Goal: Information Seeking & Learning: Learn about a topic

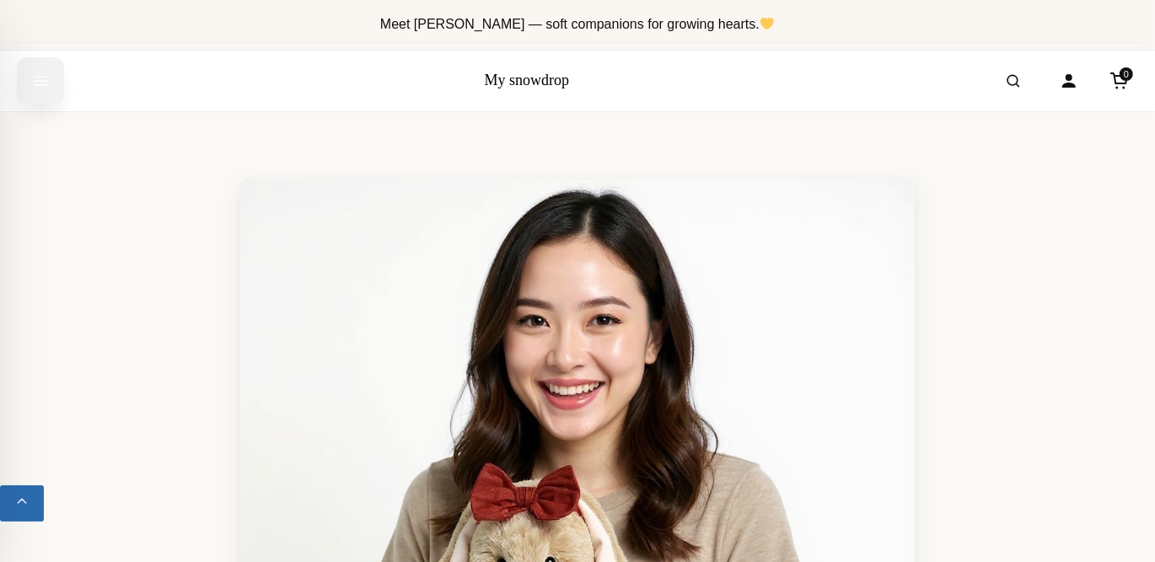
click at [40, 71] on icon "Open menu" at bounding box center [40, 81] width 17 height 30
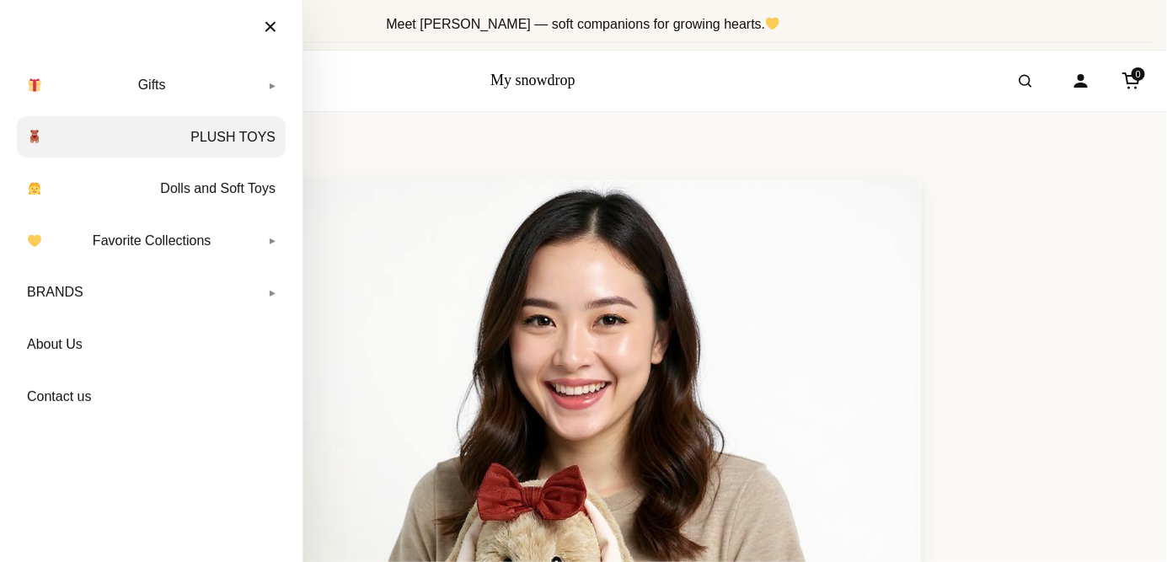
click at [237, 137] on link "PLUSH TOYS" at bounding box center [151, 137] width 269 height 42
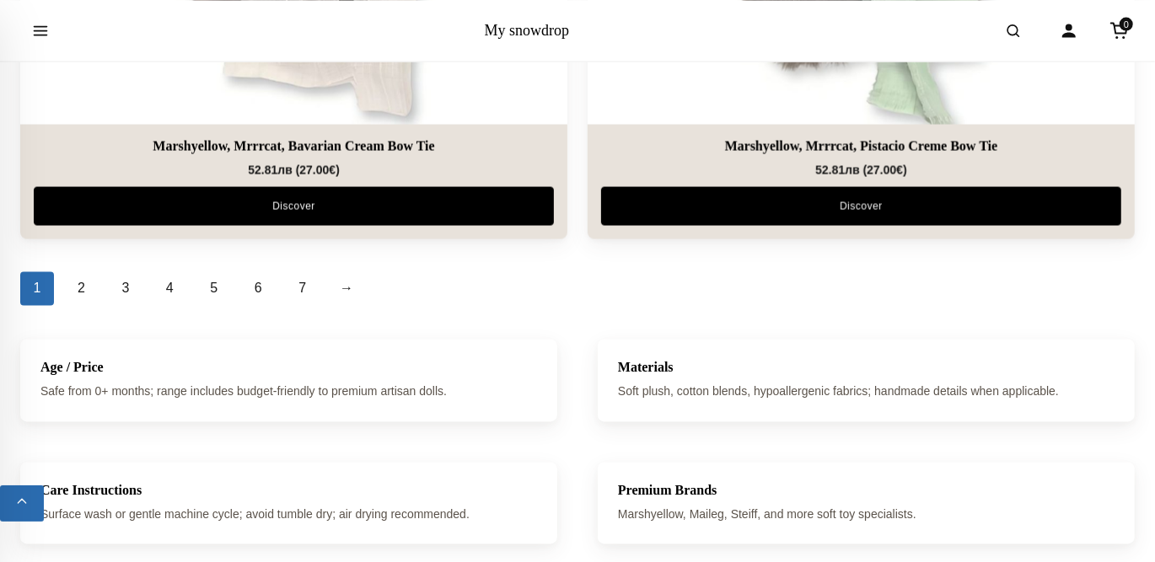
scroll to position [5731, 0]
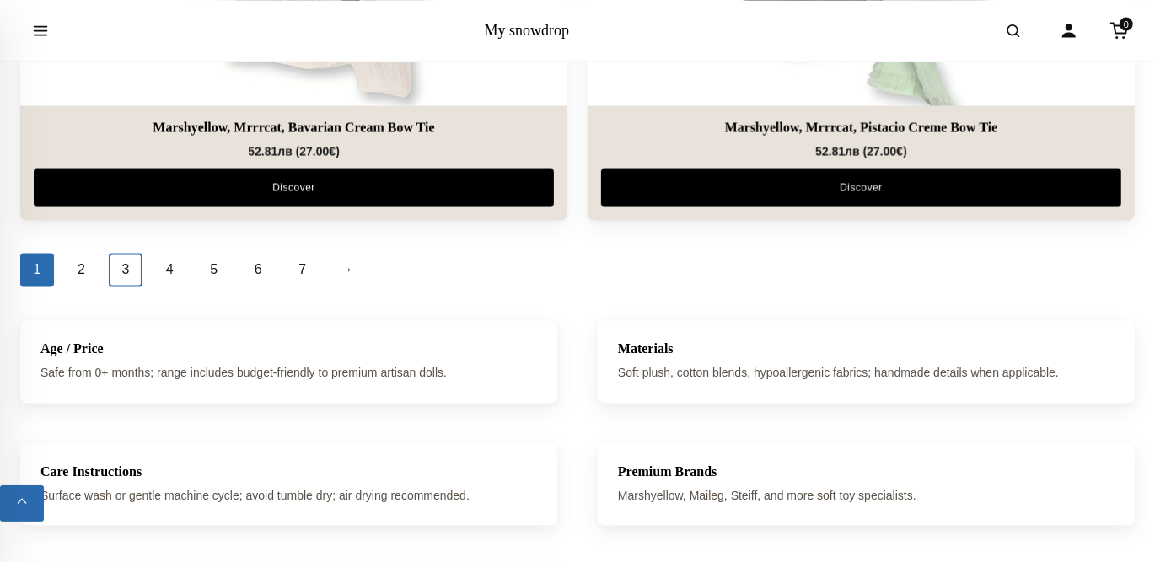
click at [126, 264] on link "3" at bounding box center [126, 271] width 34 height 34
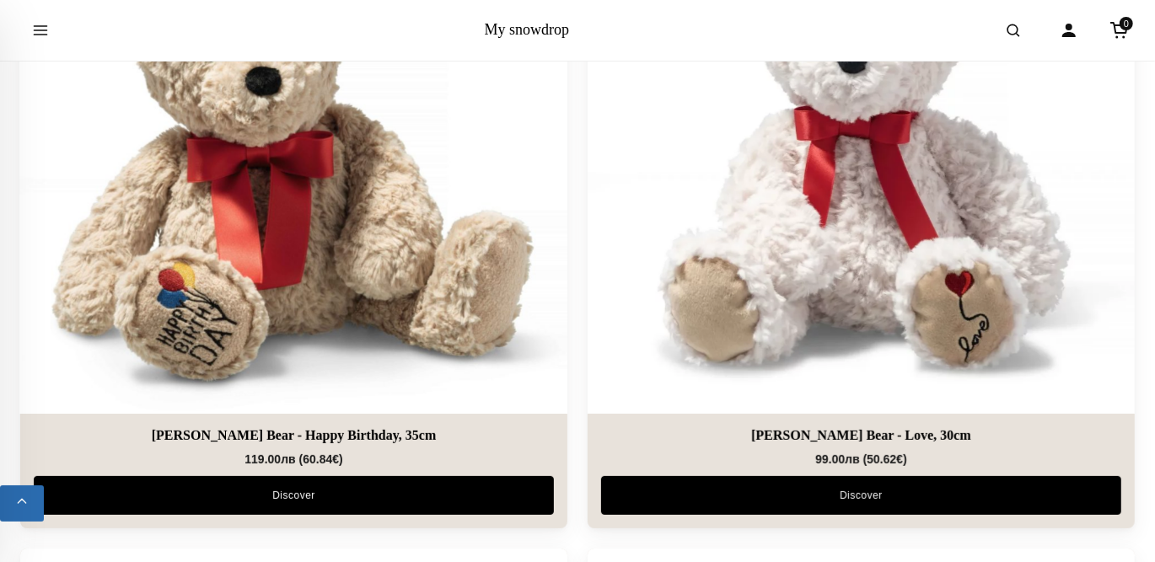
scroll to position [3961, 0]
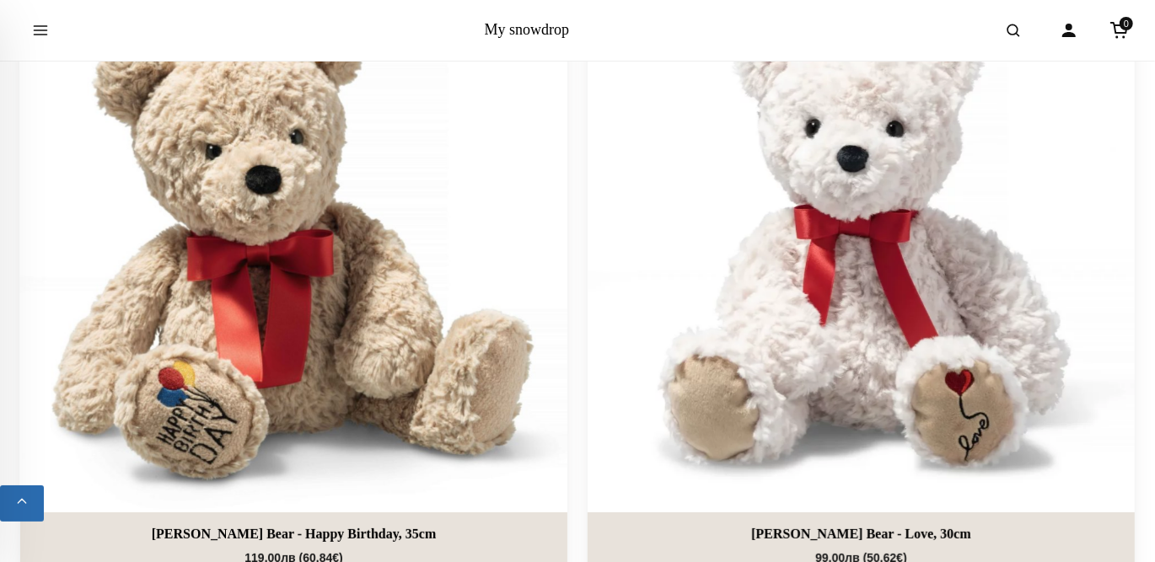
click at [286, 222] on img at bounding box center [294, 239] width 574 height 574
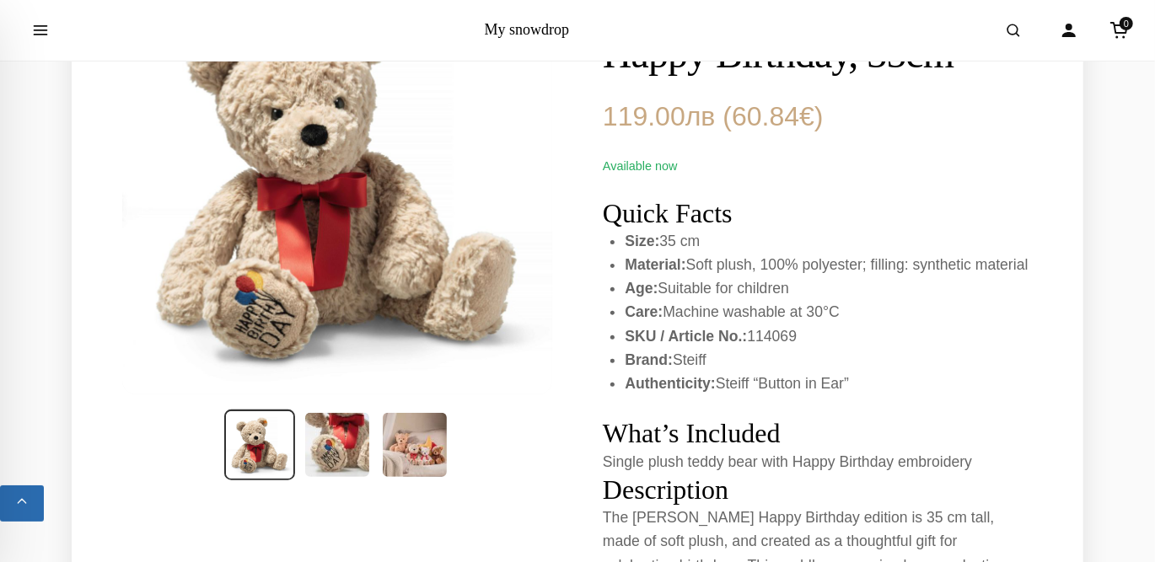
scroll to position [253, 0]
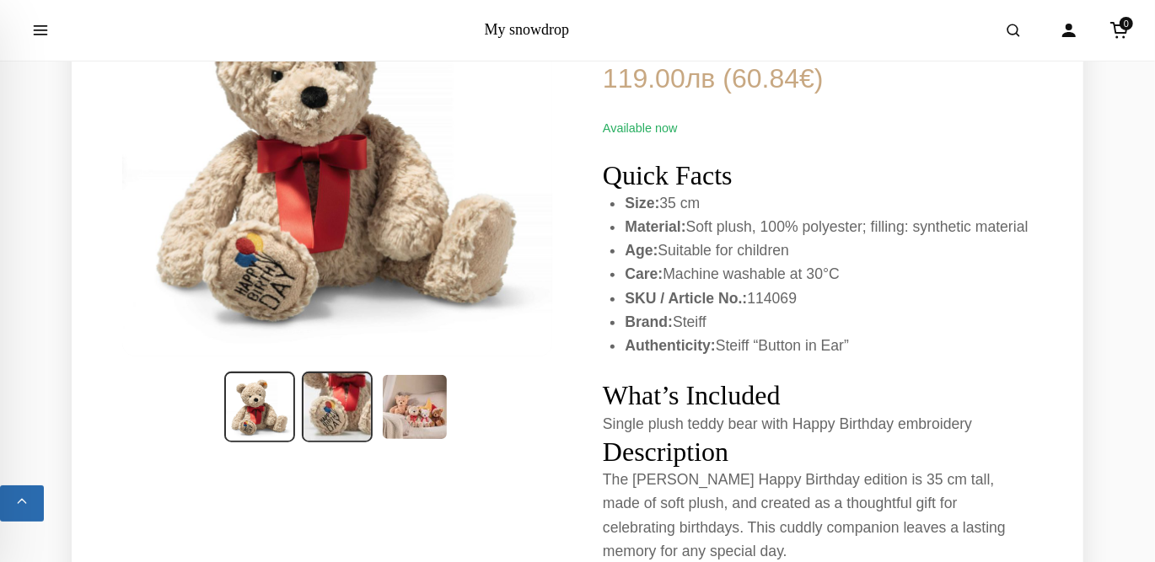
click at [326, 387] on img at bounding box center [337, 407] width 71 height 71
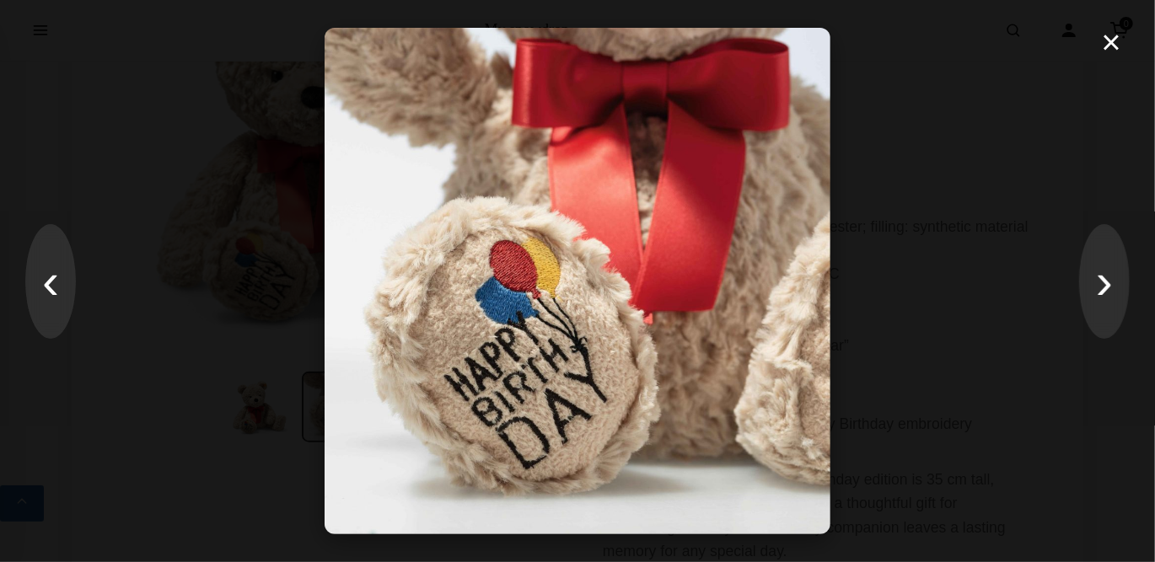
click at [77, 291] on div "× ‹ ›" at bounding box center [577, 281] width 1155 height 562
click at [1099, 297] on button "›" at bounding box center [1104, 281] width 51 height 115
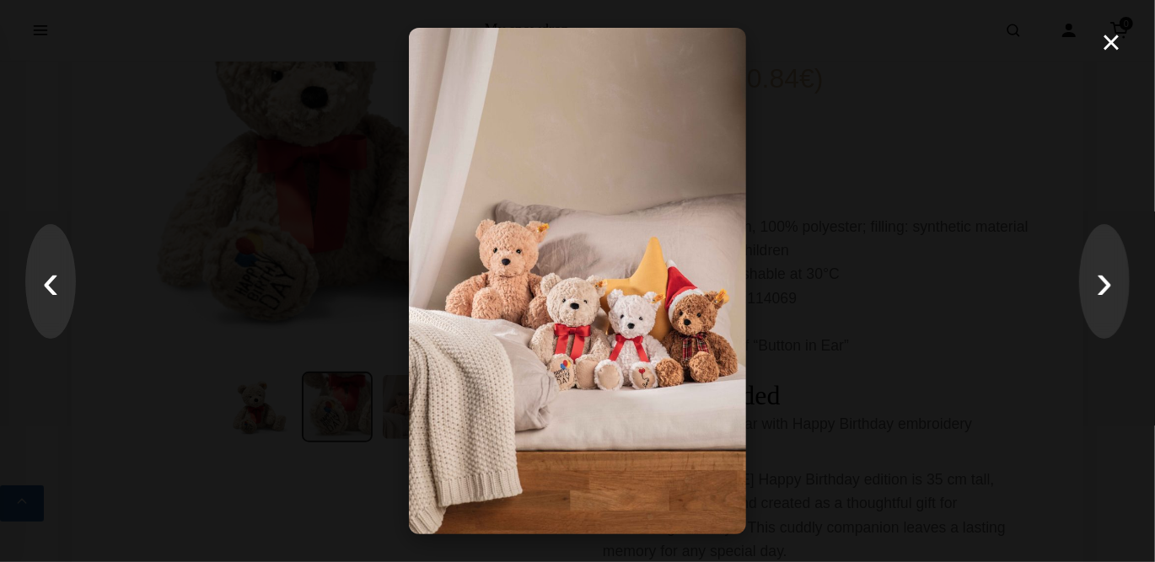
click at [598, 372] on img at bounding box center [577, 281] width 337 height 506
click at [1118, 46] on button "×" at bounding box center [1111, 42] width 36 height 51
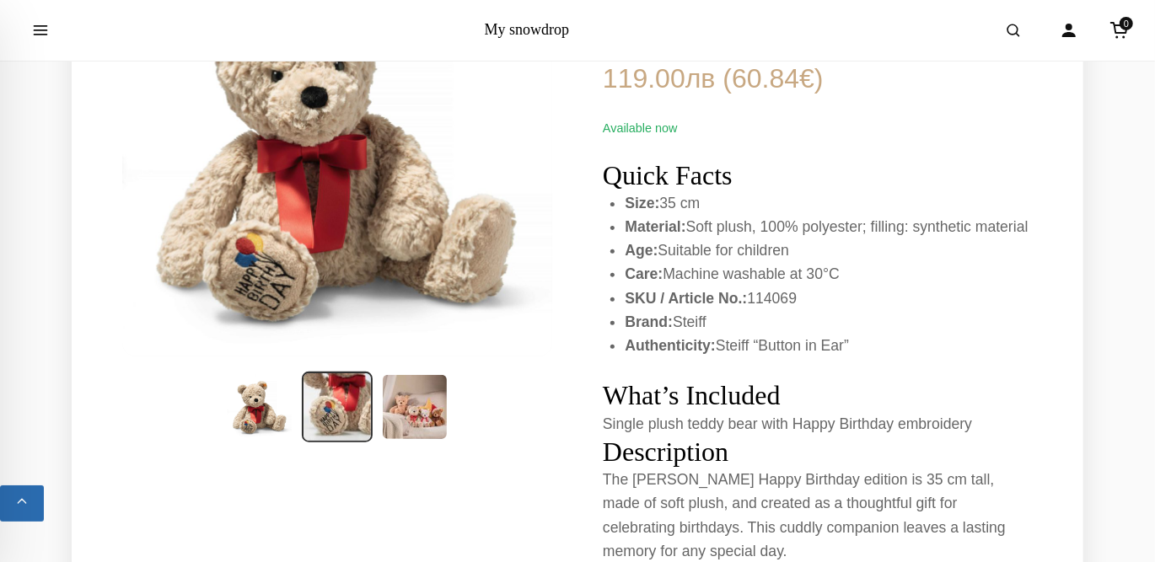
click at [342, 390] on img at bounding box center [337, 407] width 71 height 71
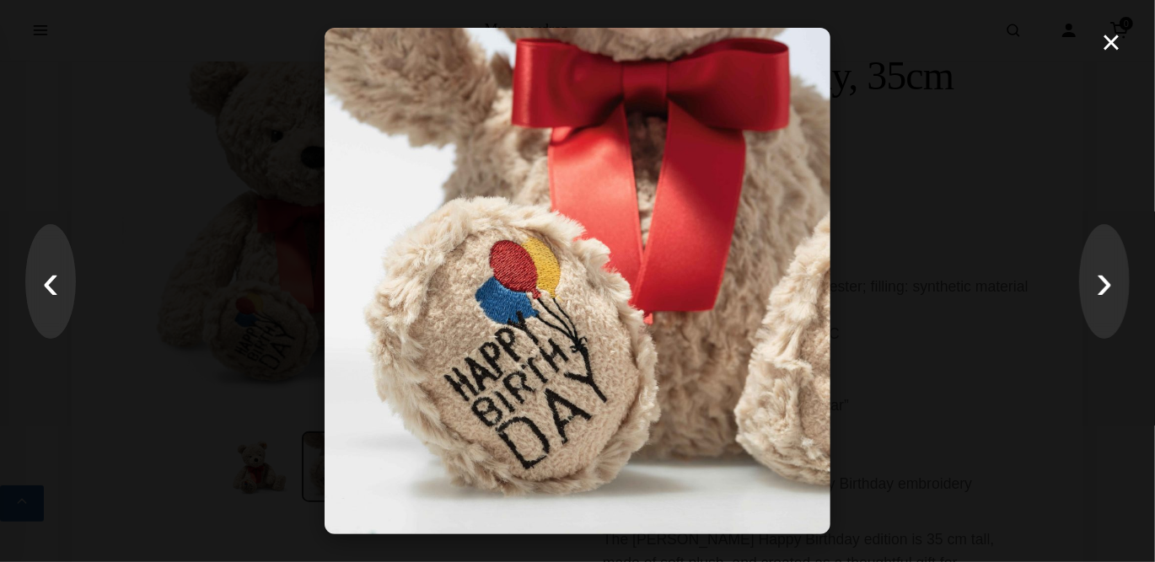
scroll to position [169, 0]
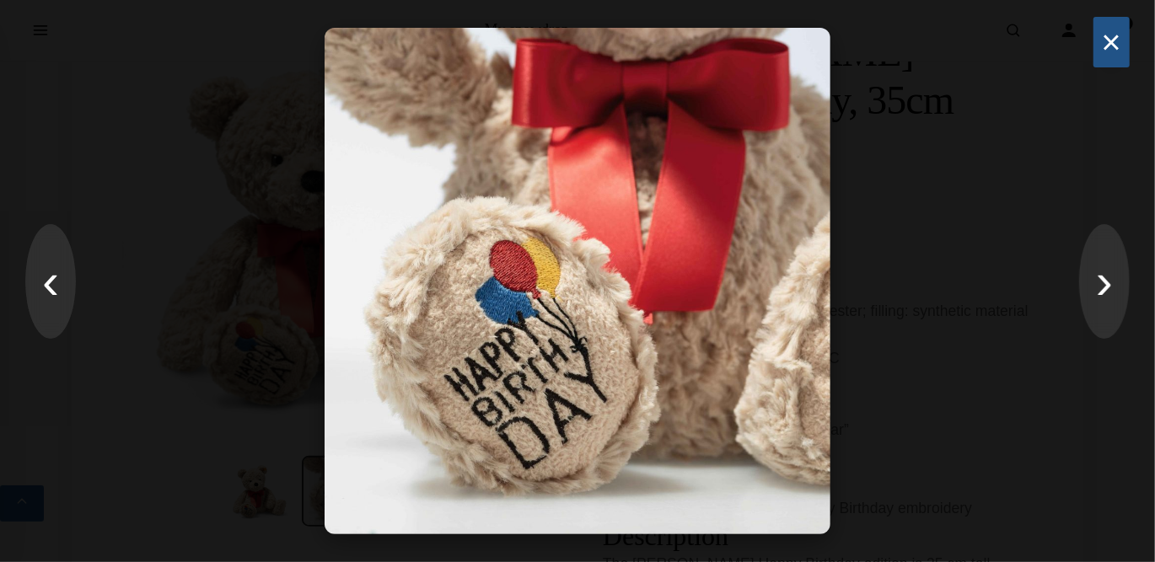
click at [1117, 44] on button "×" at bounding box center [1111, 42] width 36 height 51
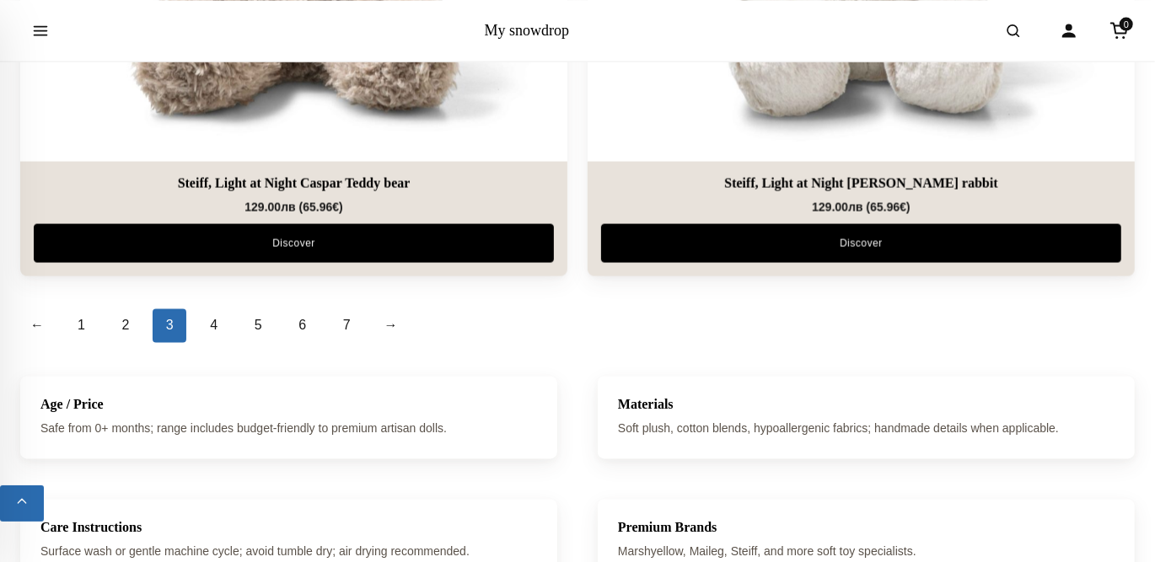
scroll to position [5744, 0]
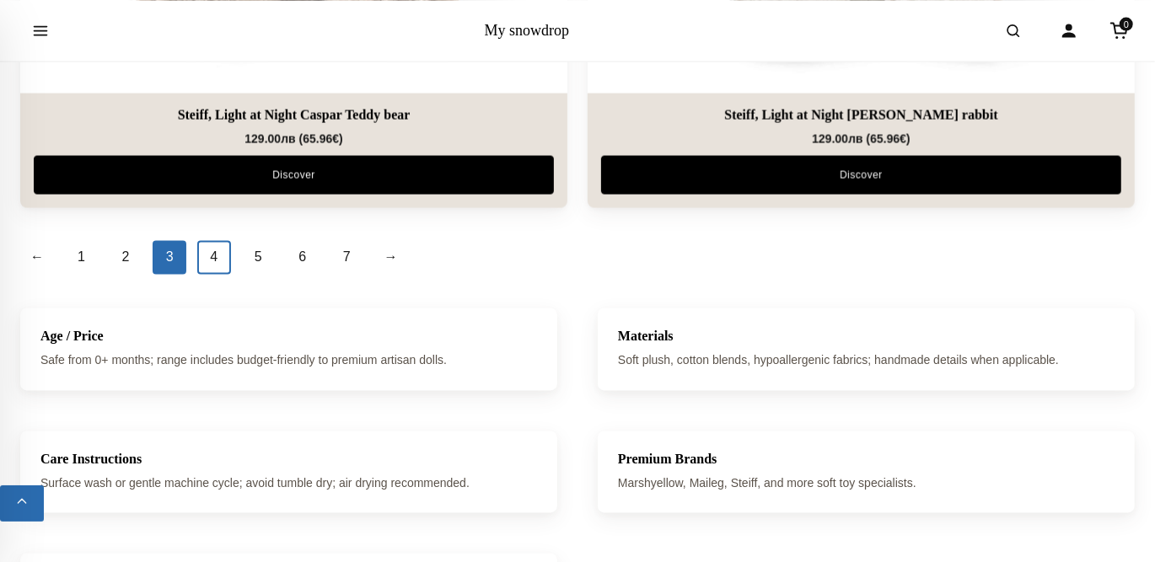
click at [209, 255] on link "4" at bounding box center [214, 258] width 34 height 34
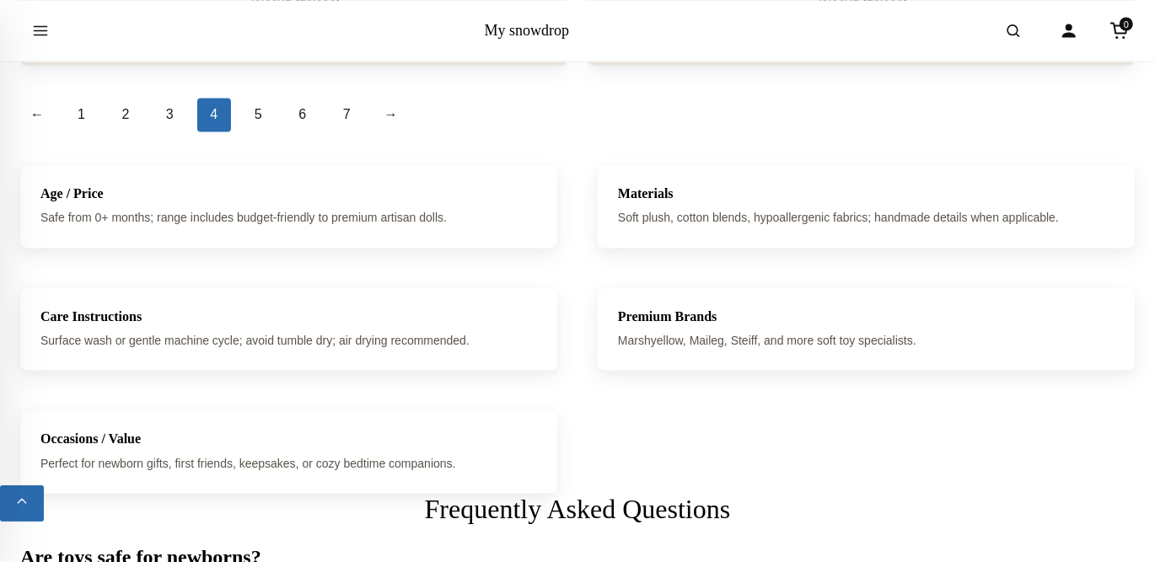
scroll to position [5899, 0]
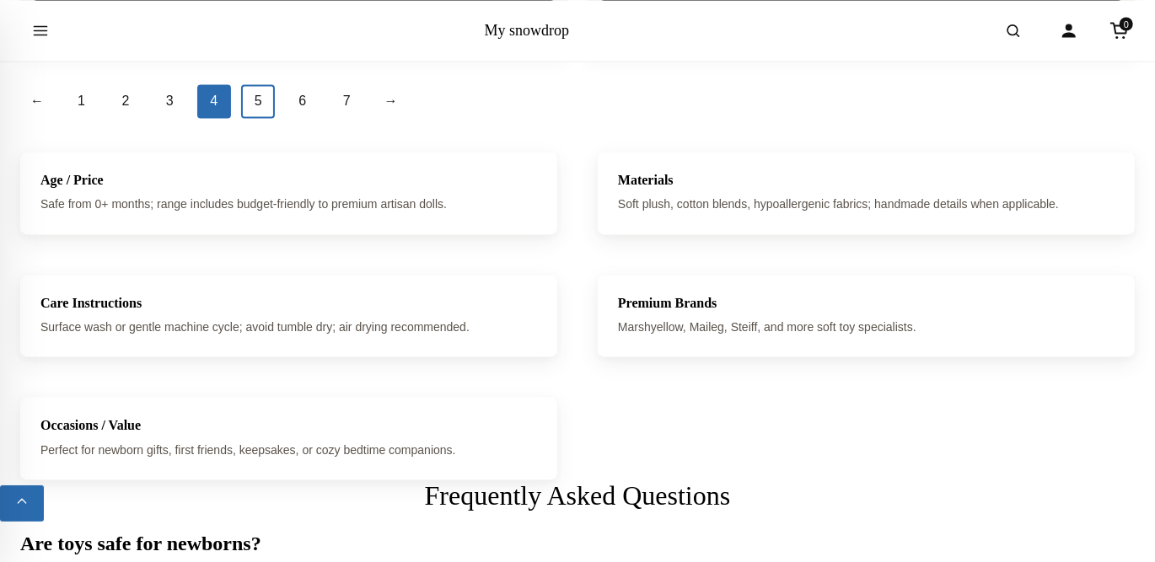
click at [259, 110] on link "5" at bounding box center [258, 102] width 34 height 34
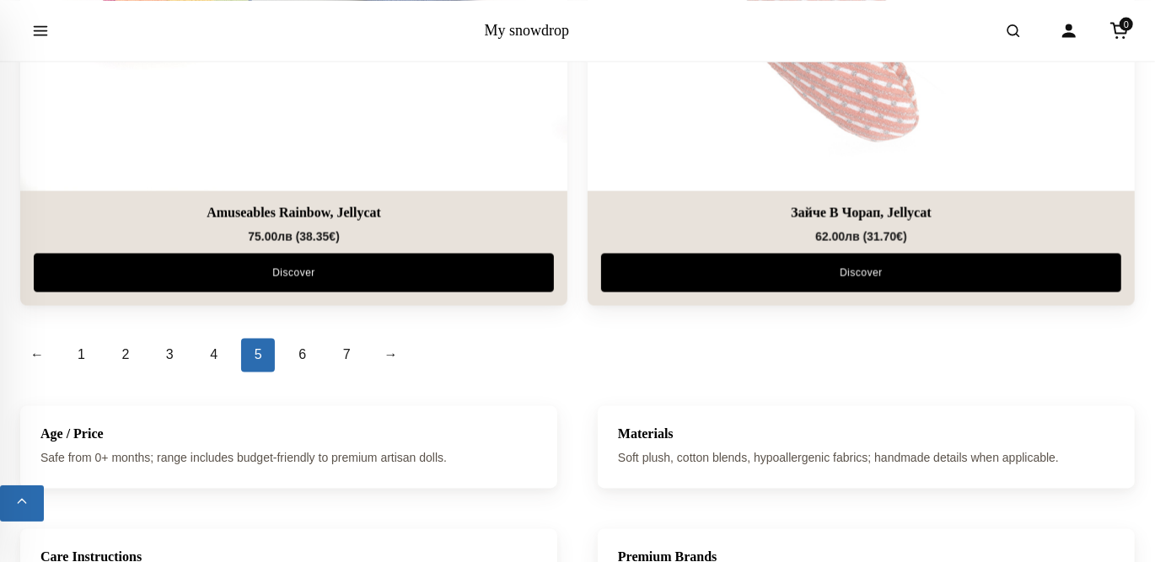
scroll to position [5815, 0]
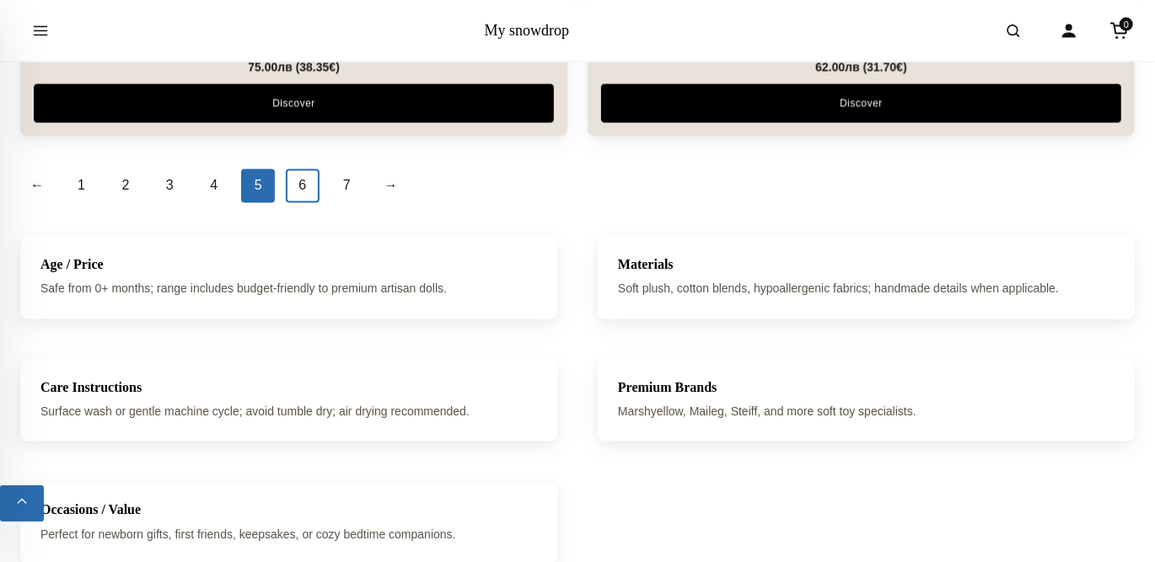
click at [301, 169] on link "6" at bounding box center [303, 186] width 34 height 34
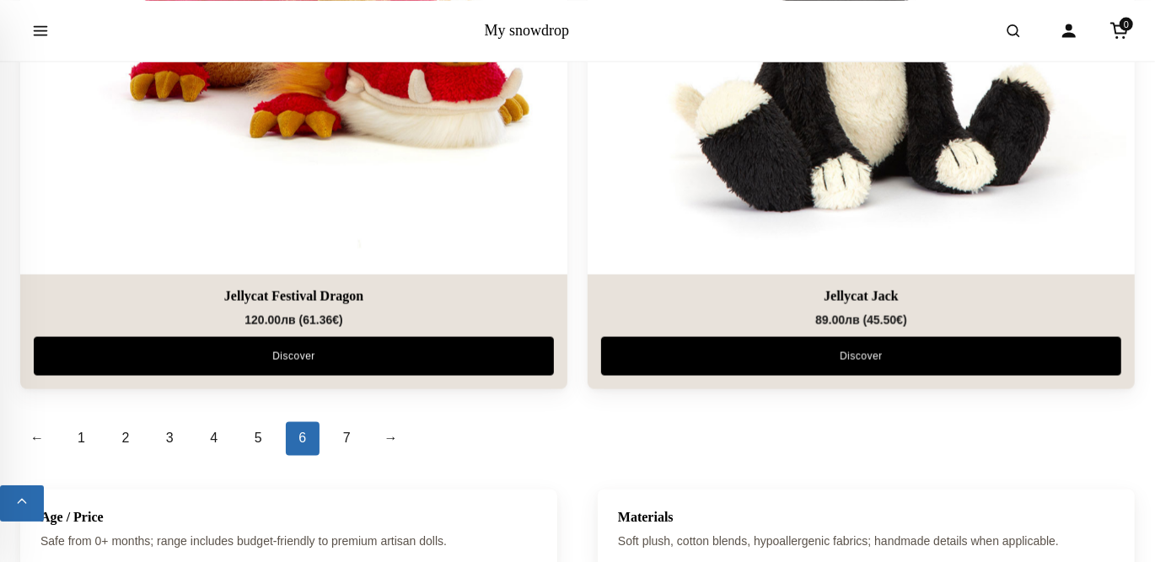
scroll to position [5815, 0]
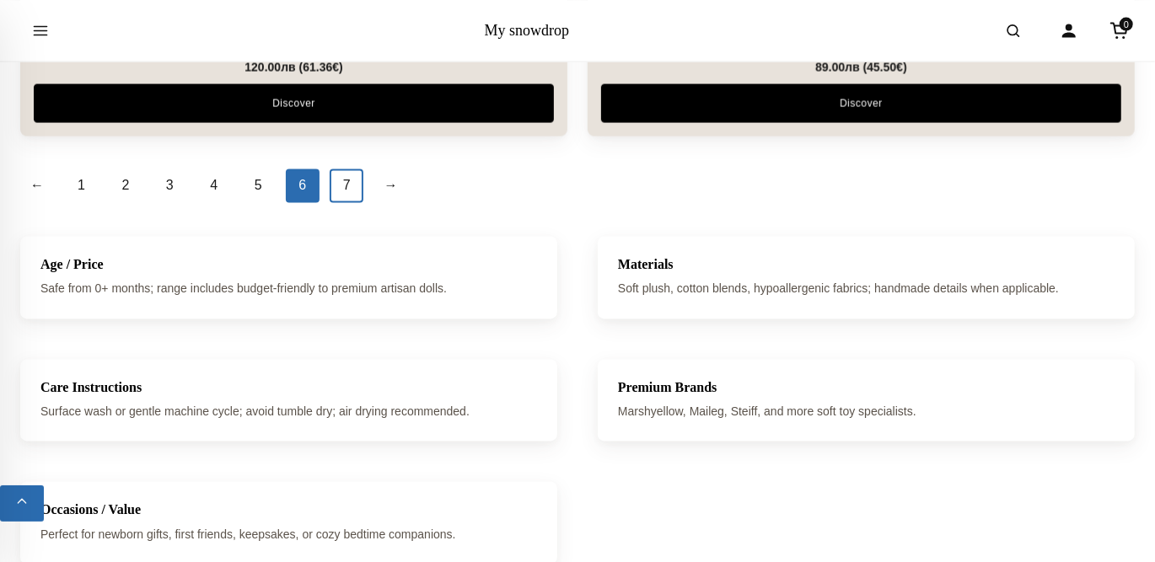
click at [341, 172] on link "7" at bounding box center [347, 186] width 34 height 34
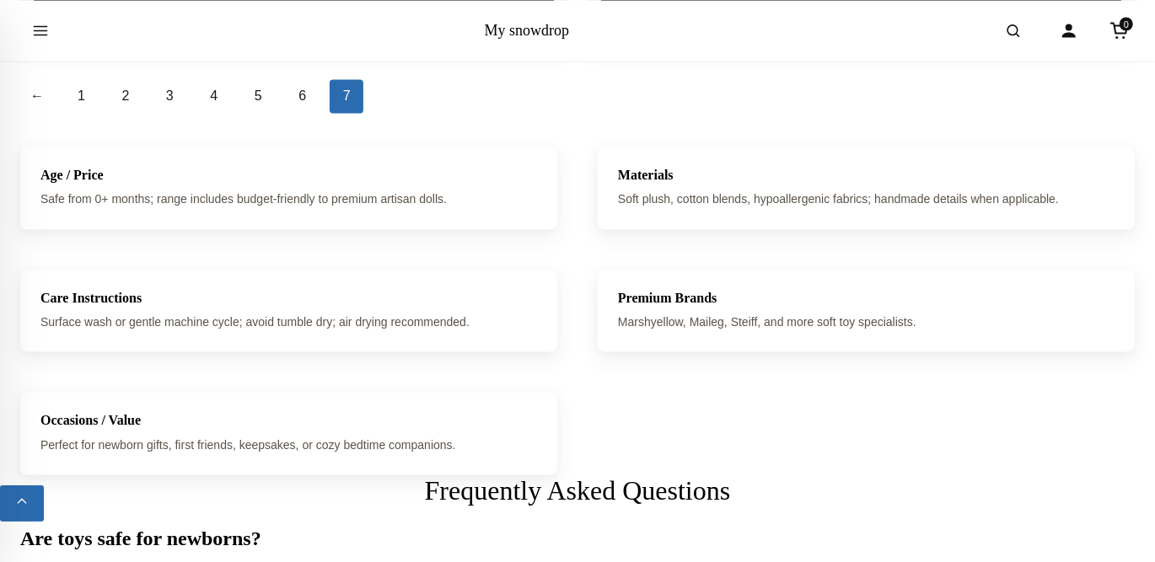
scroll to position [5815, 0]
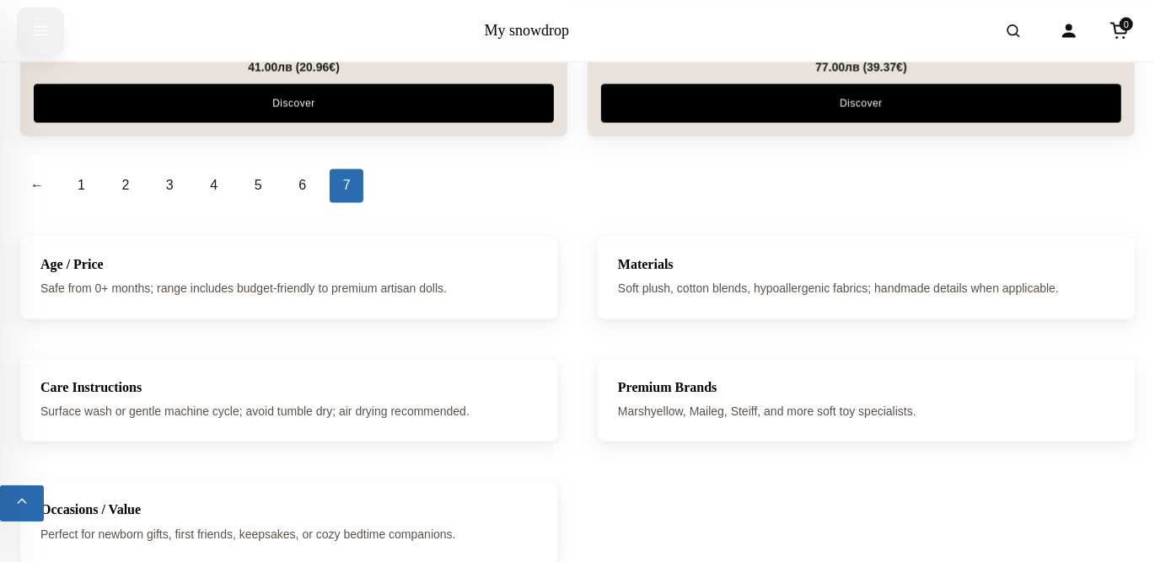
click at [54, 35] on button "Open menu" at bounding box center [40, 30] width 47 height 47
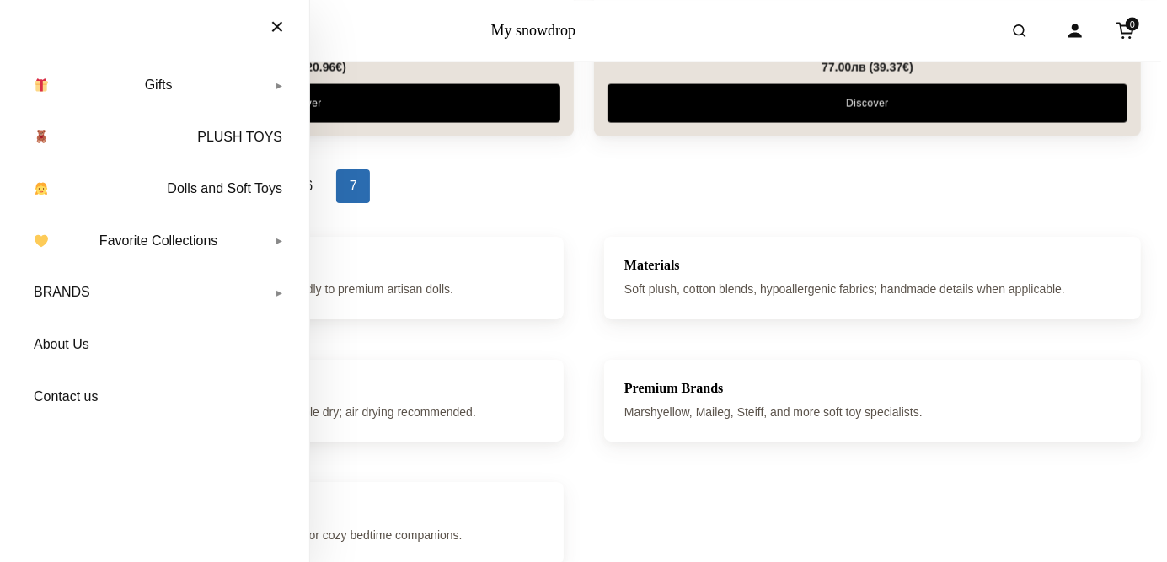
scroll to position [5859, 0]
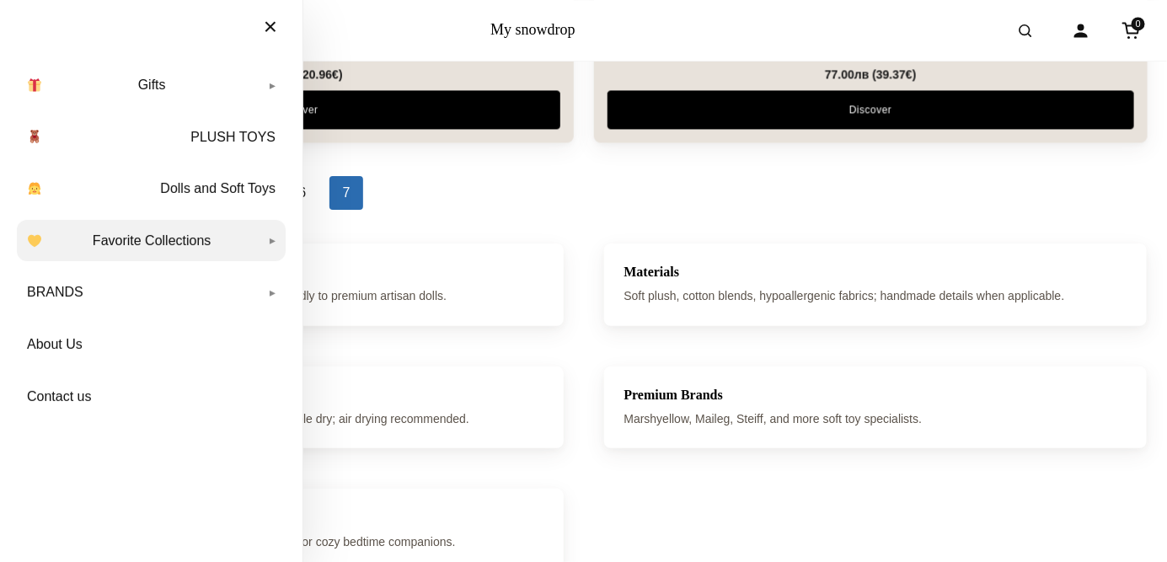
click at [30, 237] on img "Primary navigation" at bounding box center [34, 240] width 13 height 13
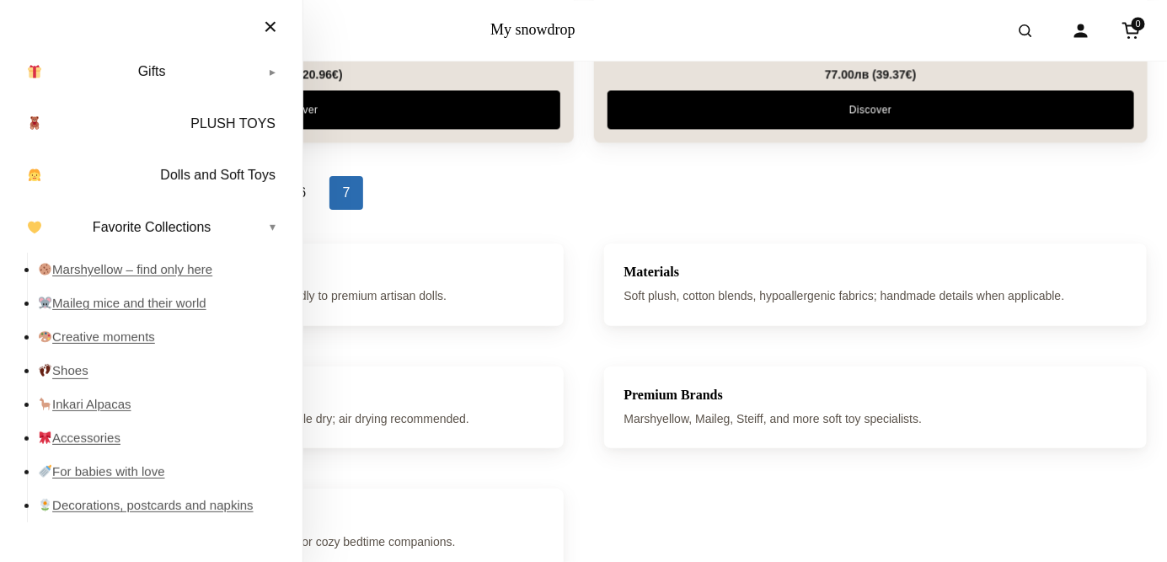
scroll to position [0, 0]
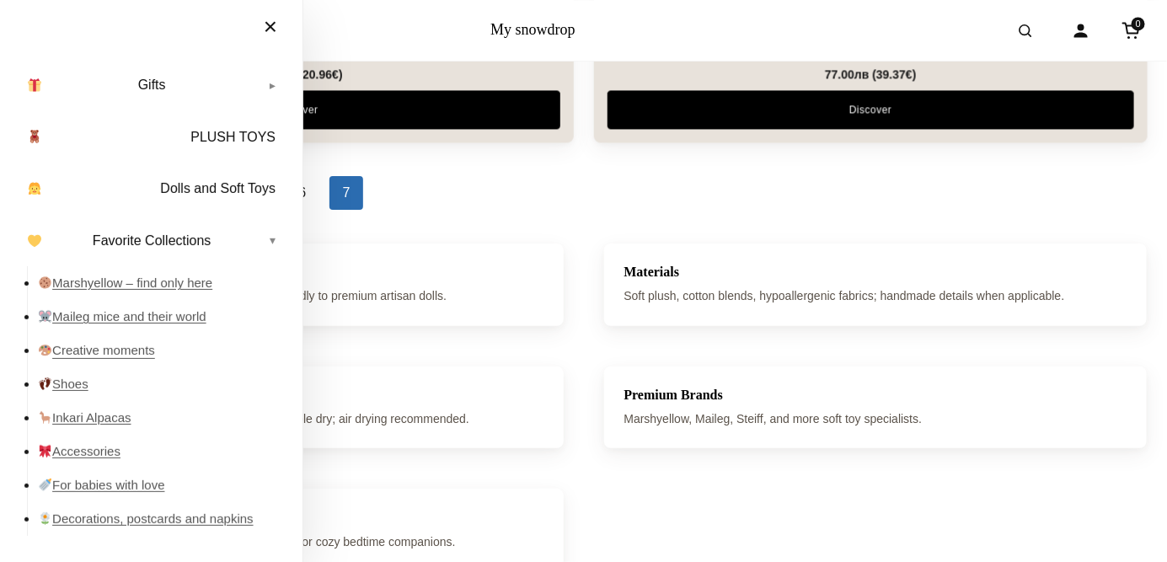
click at [134, 348] on link "Creative moments" at bounding box center [162, 351] width 248 height 34
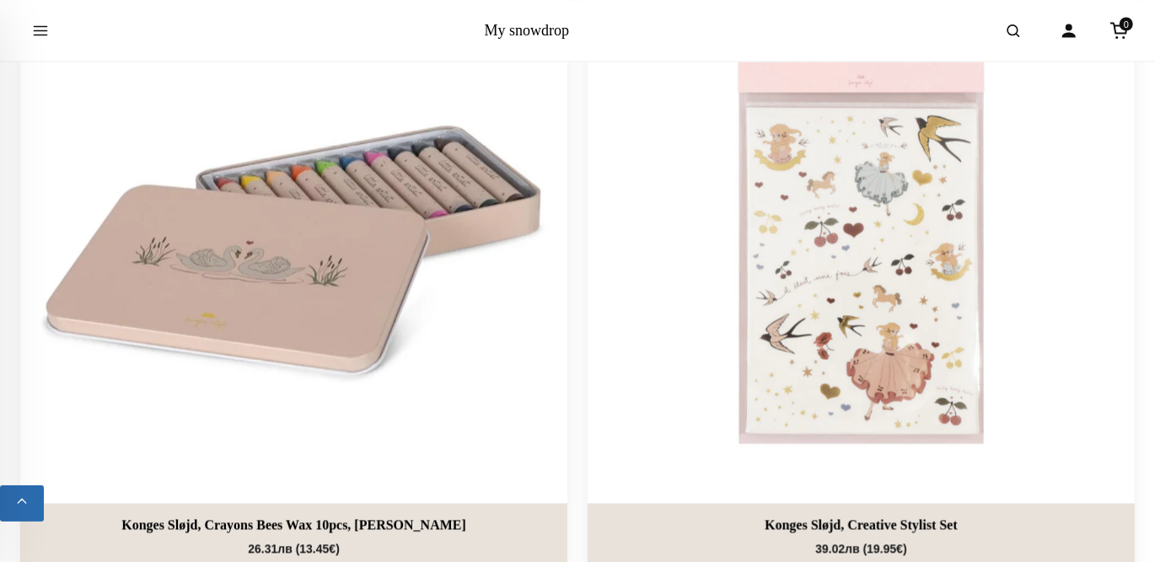
scroll to position [1854, 0]
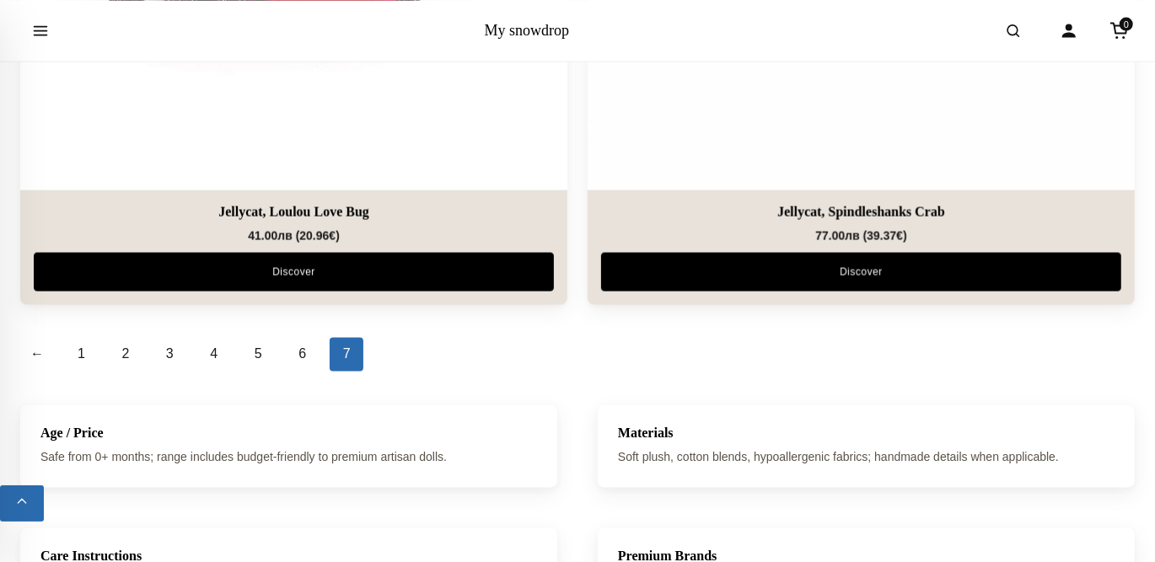
scroll to position [5394, 0]
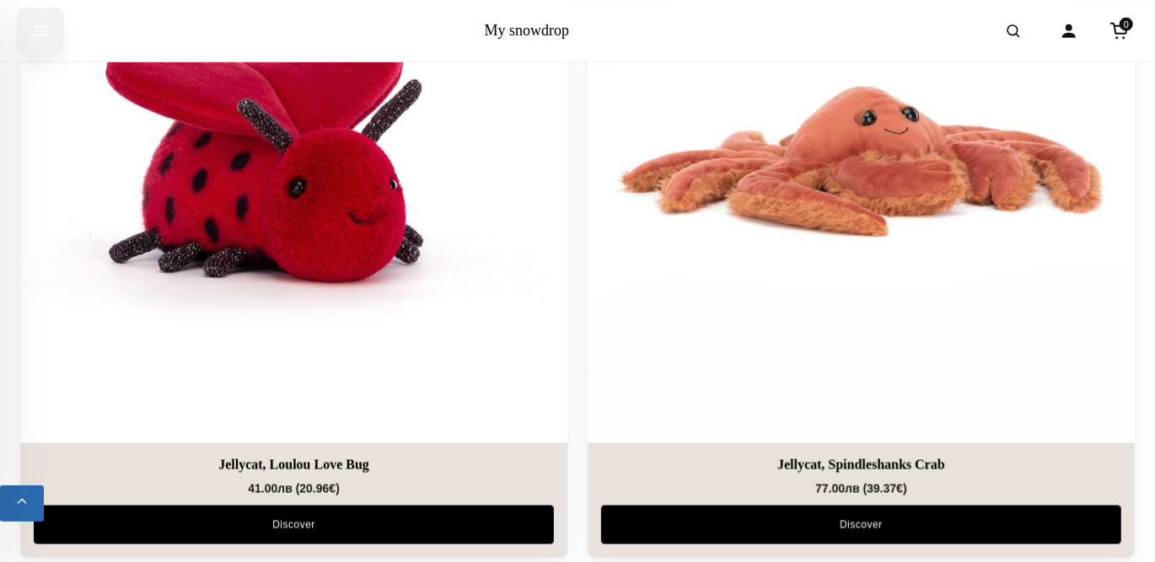
click at [40, 22] on icon "Open menu" at bounding box center [40, 30] width 17 height 30
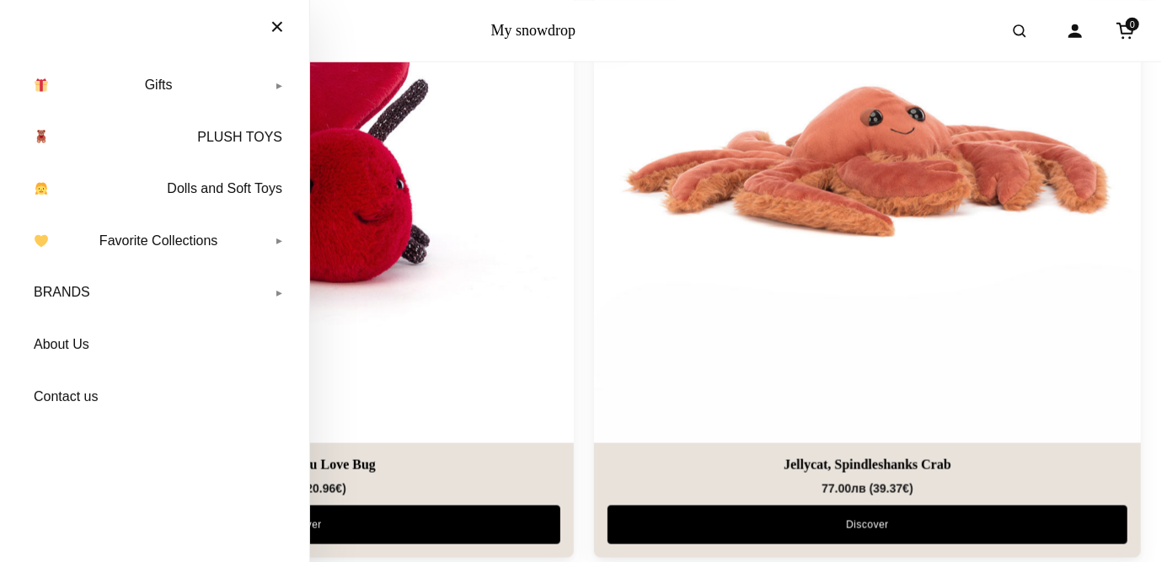
scroll to position [5438, 0]
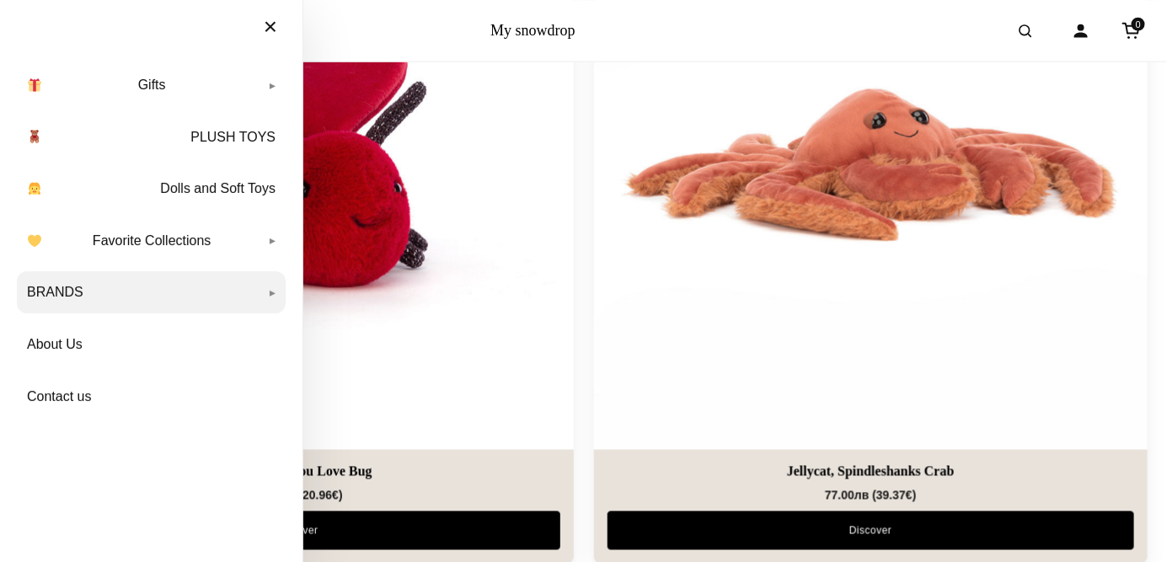
click at [271, 287] on link "BRANDS" at bounding box center [151, 292] width 269 height 42
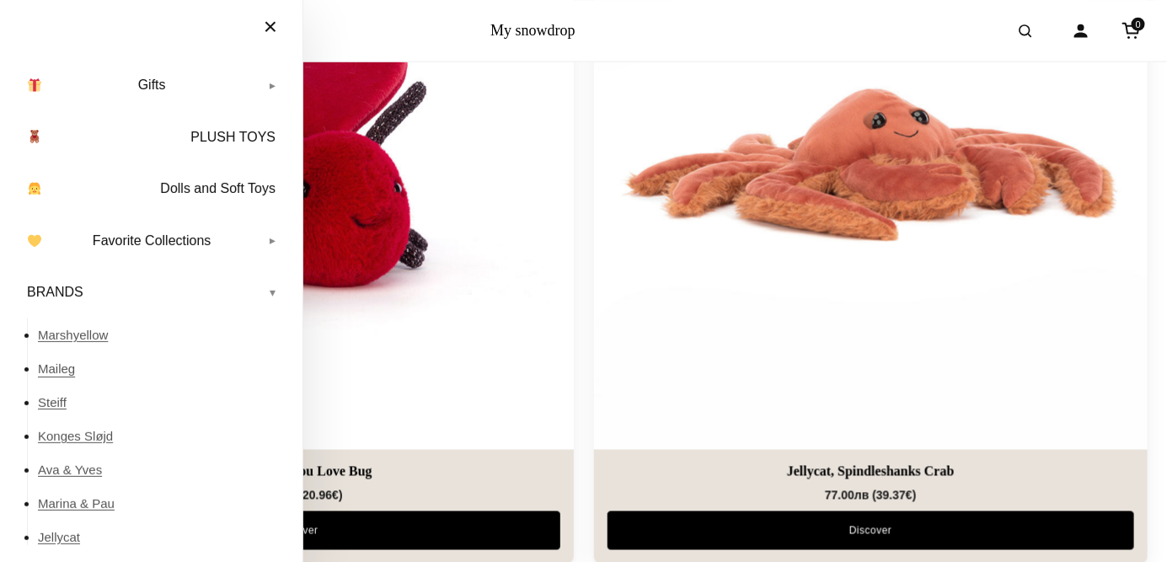
click at [59, 367] on link "Maileg" at bounding box center [162, 369] width 248 height 34
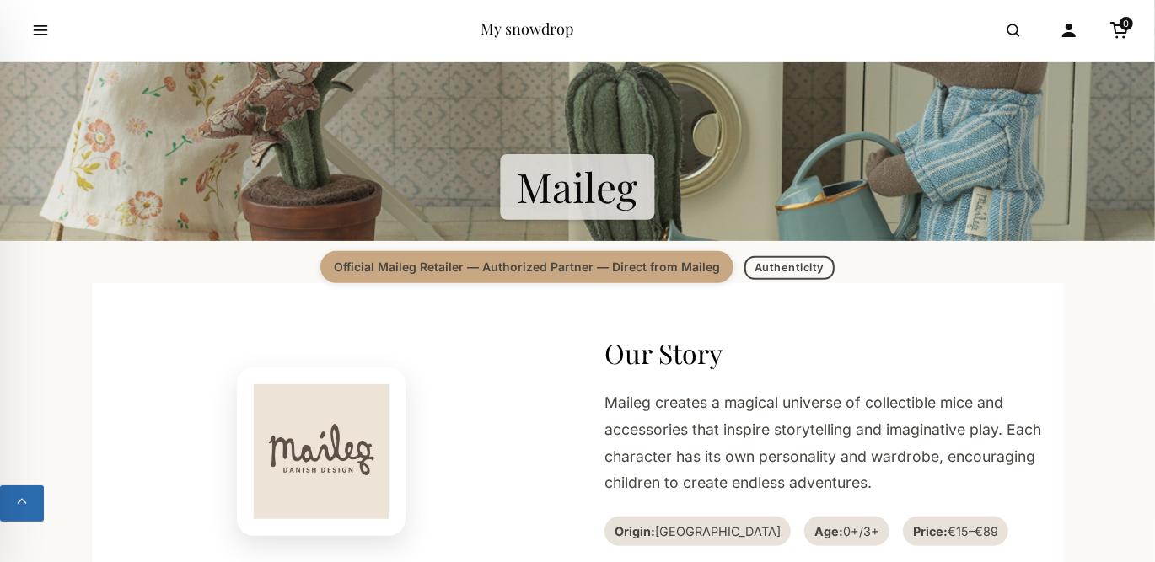
scroll to position [253, 0]
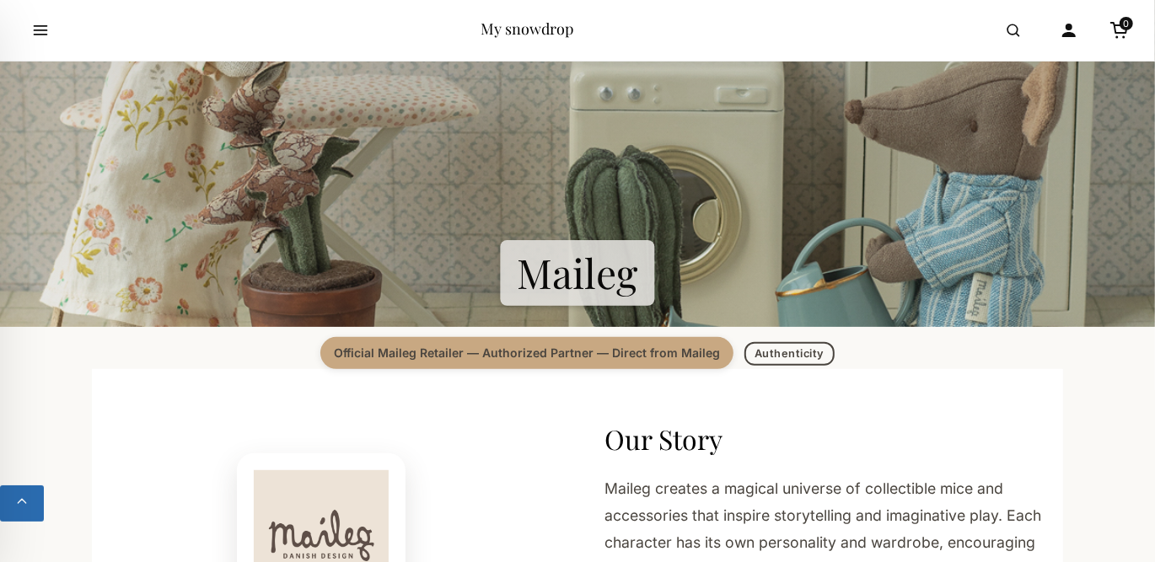
click at [574, 298] on section "Maileg" at bounding box center [577, 116] width 1155 height 421
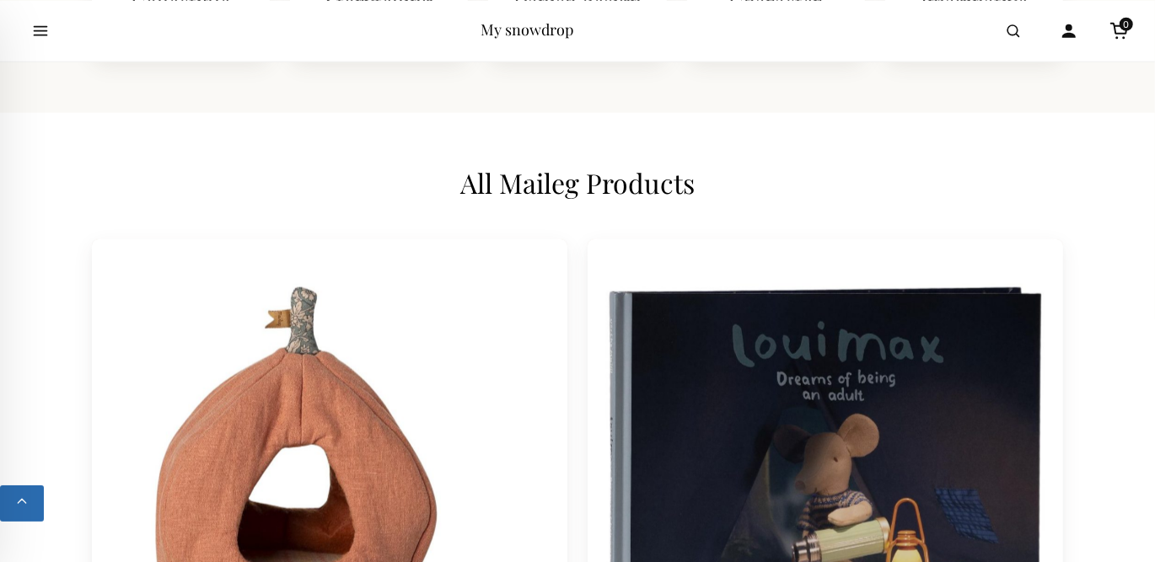
scroll to position [1348, 0]
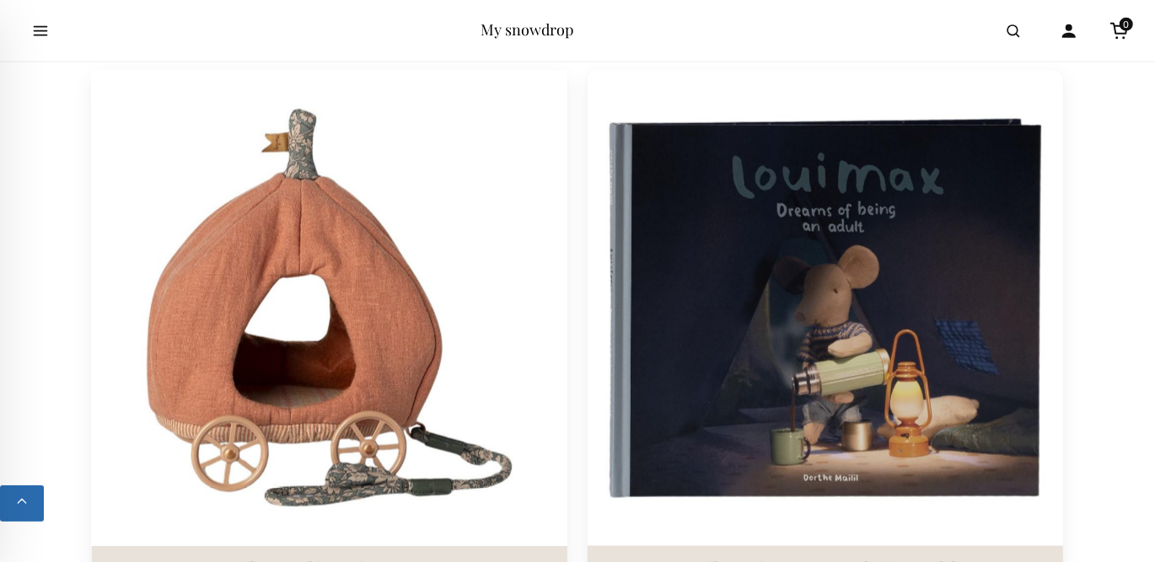
click at [447, 326] on img at bounding box center [329, 308] width 499 height 499
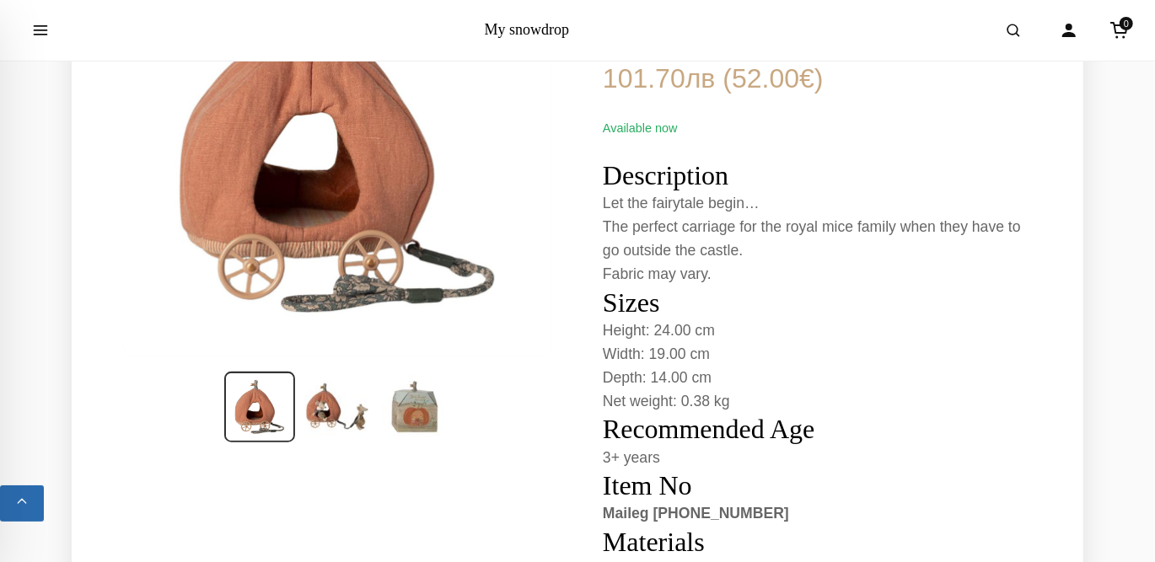
scroll to position [337, 0]
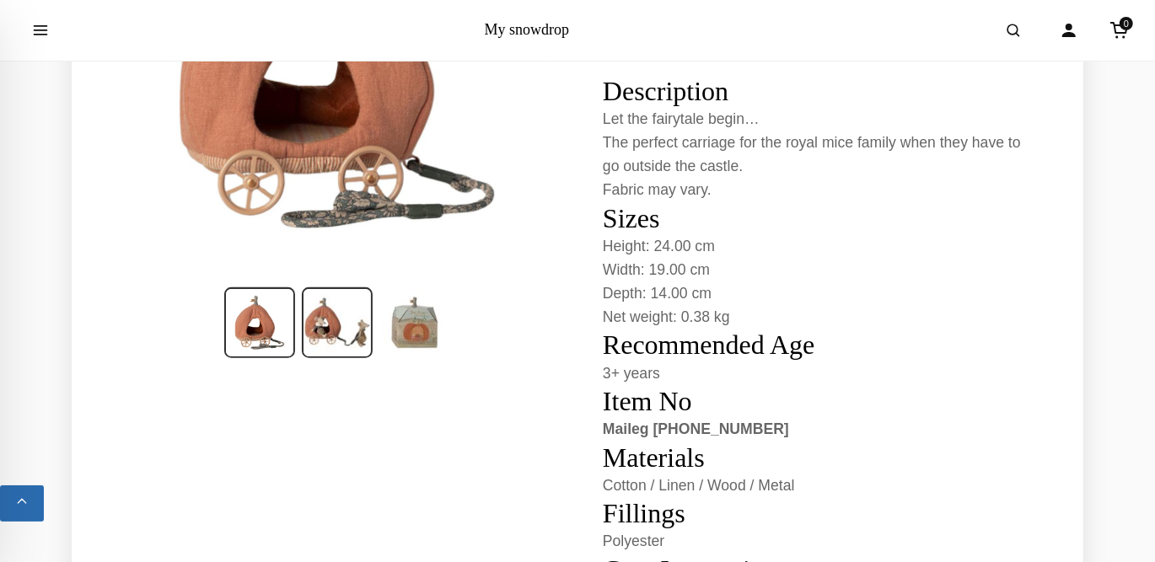
click at [340, 336] on img at bounding box center [337, 322] width 71 height 71
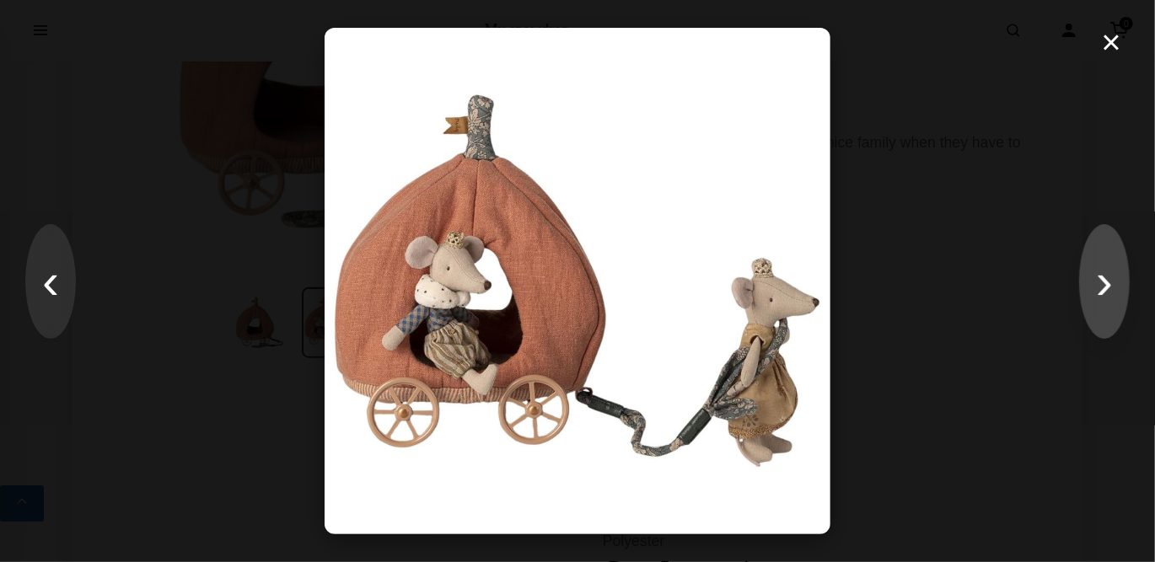
click at [1096, 294] on button "›" at bounding box center [1104, 281] width 51 height 115
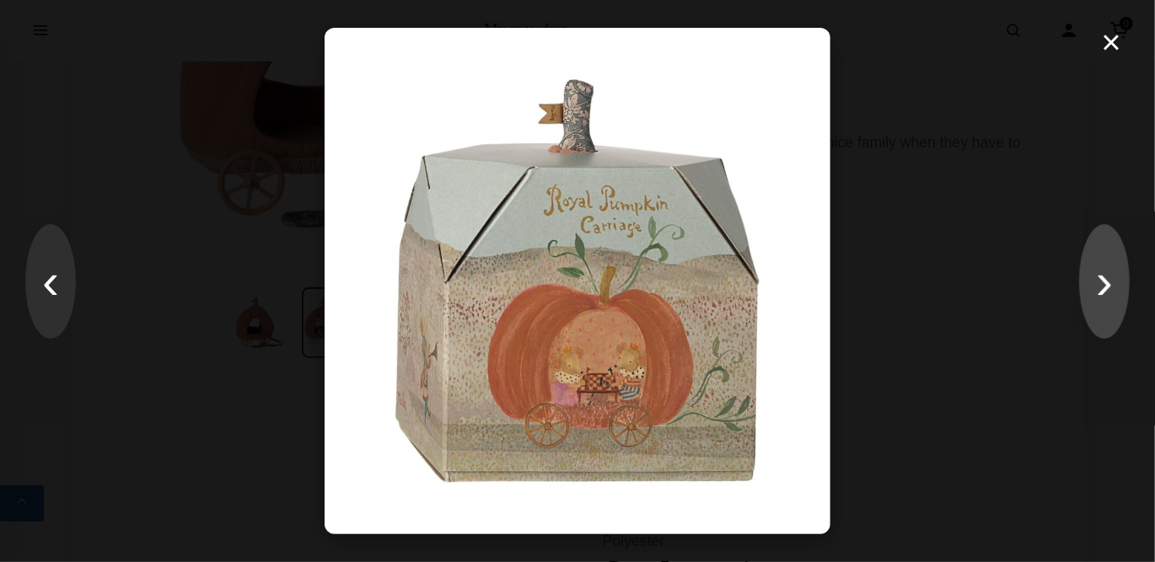
click at [1096, 294] on button "›" at bounding box center [1104, 281] width 51 height 115
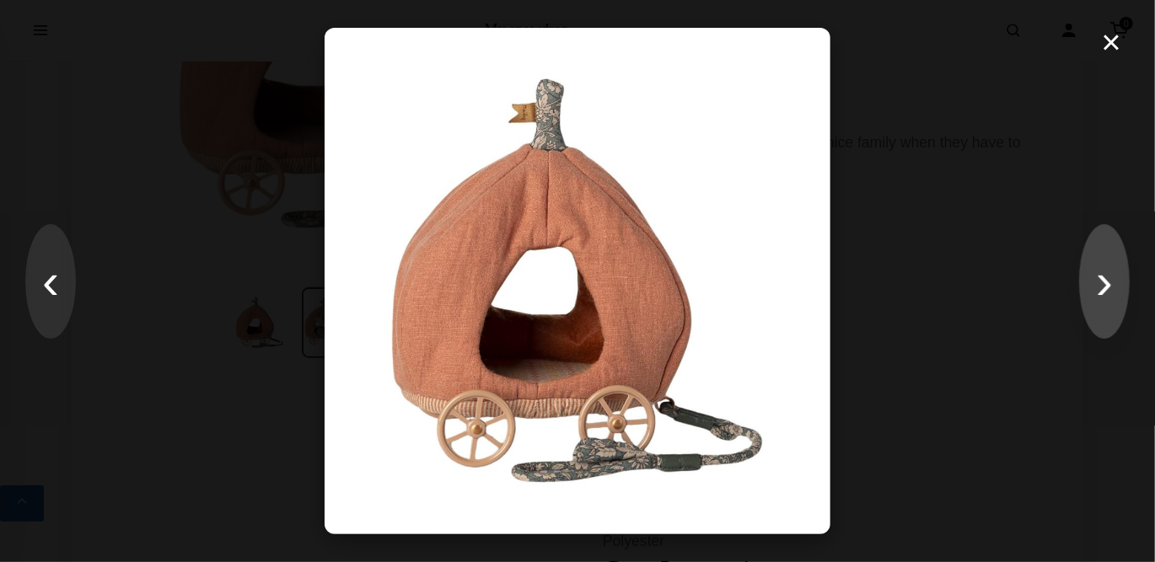
click at [1096, 294] on button "›" at bounding box center [1104, 281] width 51 height 115
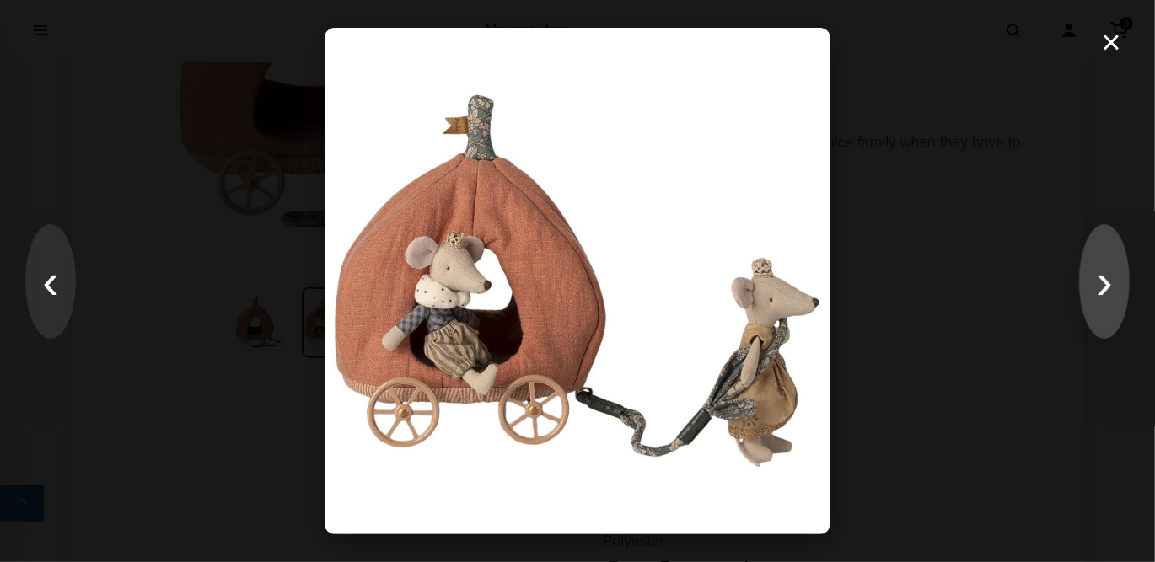
click at [1096, 294] on button "›" at bounding box center [1104, 281] width 51 height 115
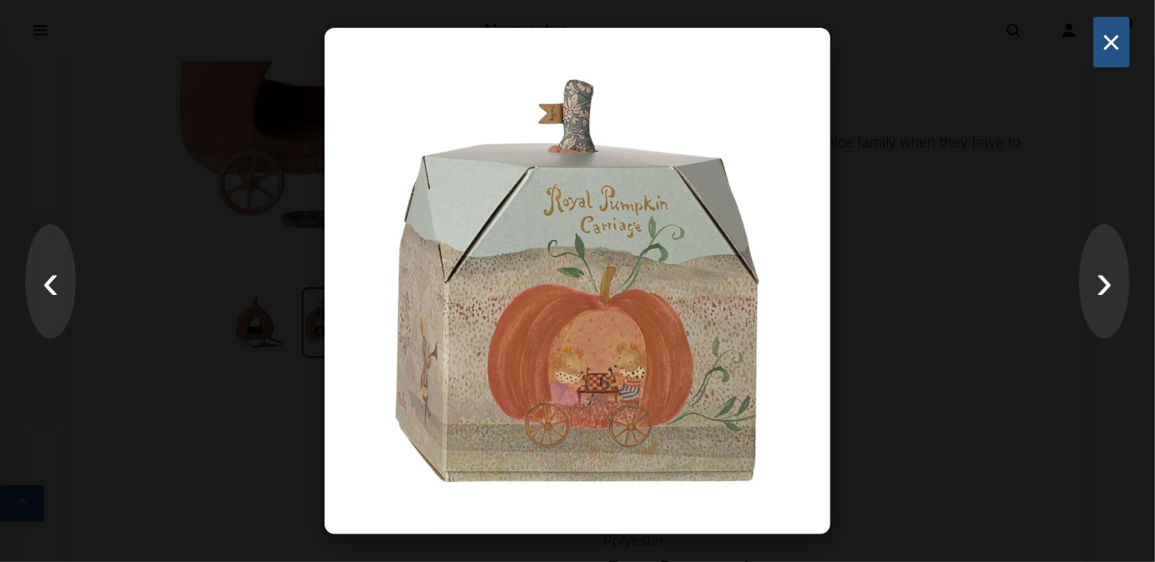
click at [1114, 41] on button "×" at bounding box center [1111, 42] width 36 height 51
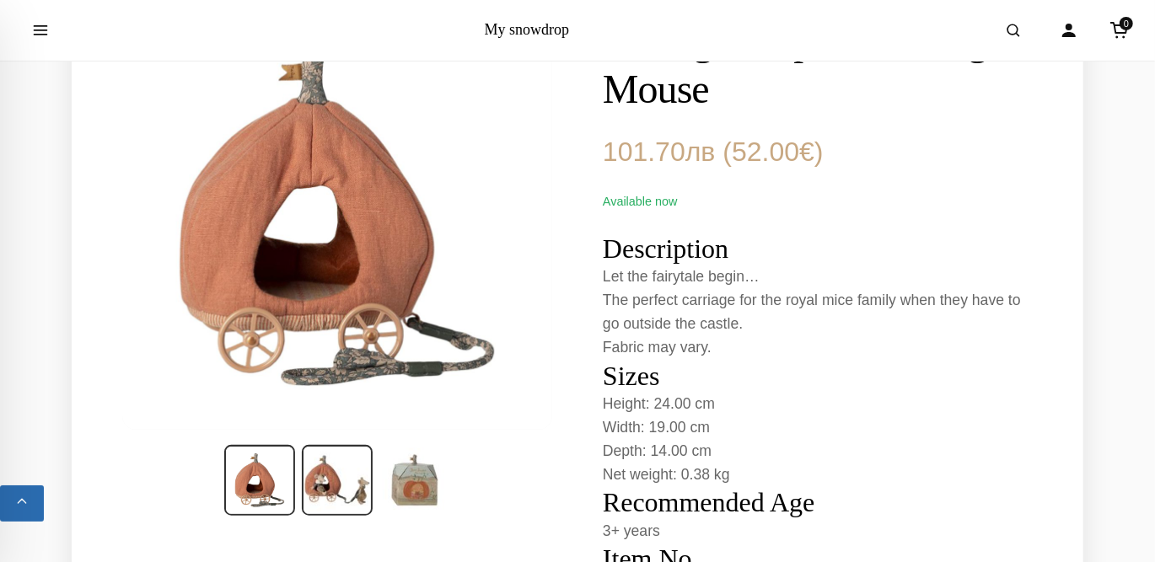
scroll to position [169, 0]
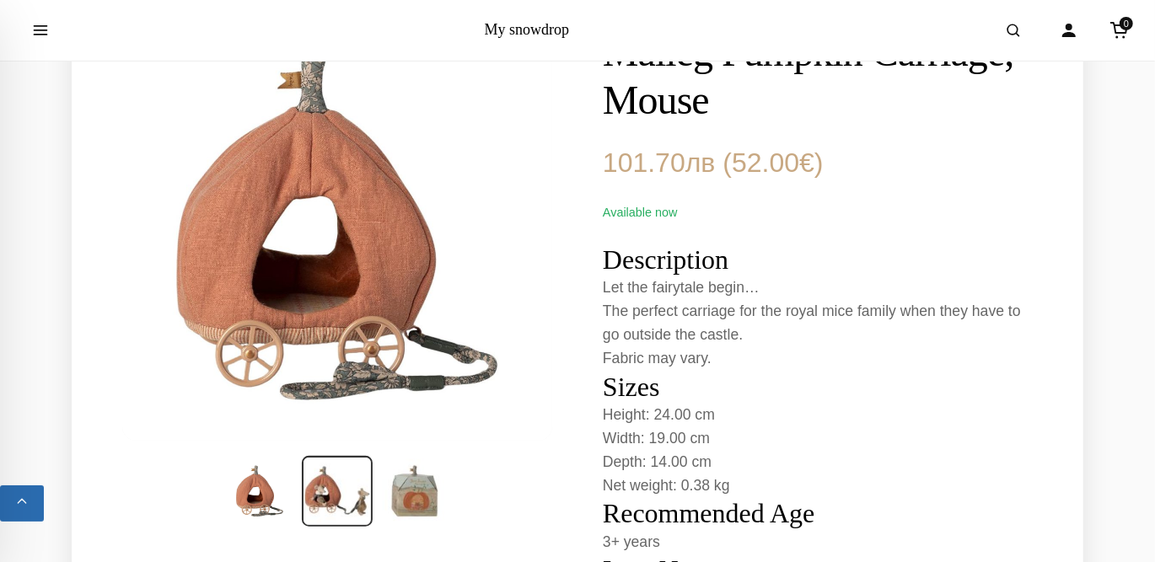
click at [377, 272] on img at bounding box center [337, 225] width 438 height 438
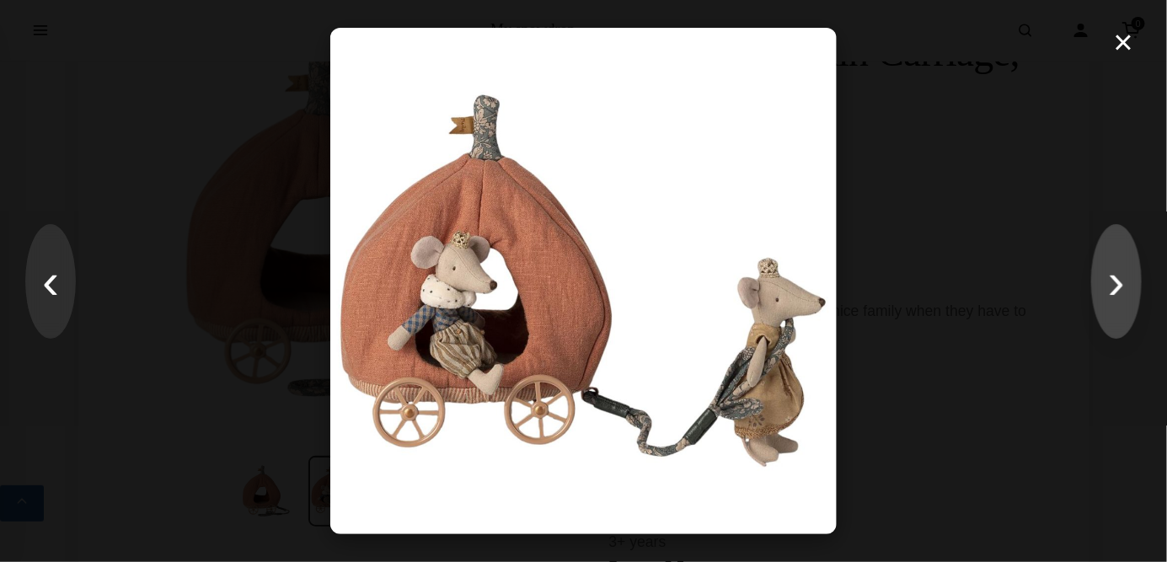
click at [1121, 297] on button "›" at bounding box center [1116, 281] width 51 height 115
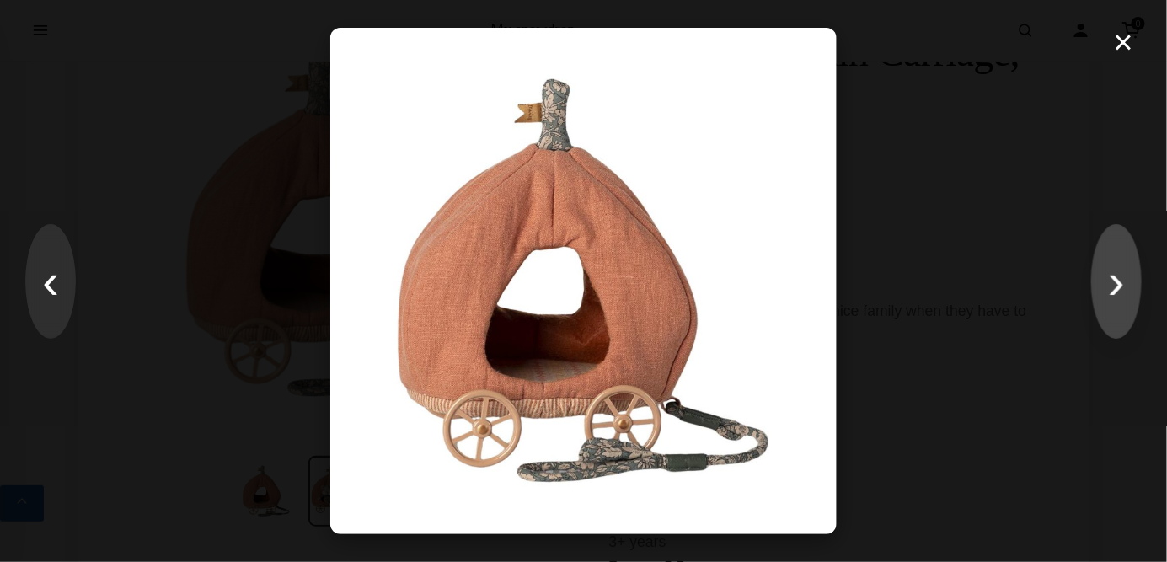
click at [1121, 297] on button "›" at bounding box center [1116, 281] width 51 height 115
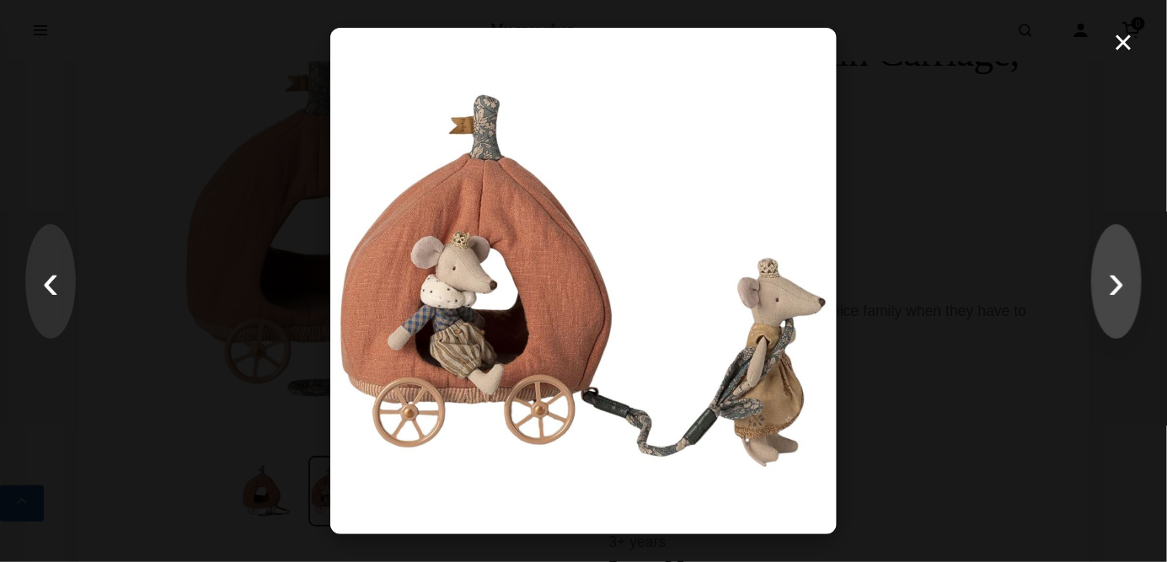
click at [1121, 297] on button "›" at bounding box center [1116, 281] width 51 height 115
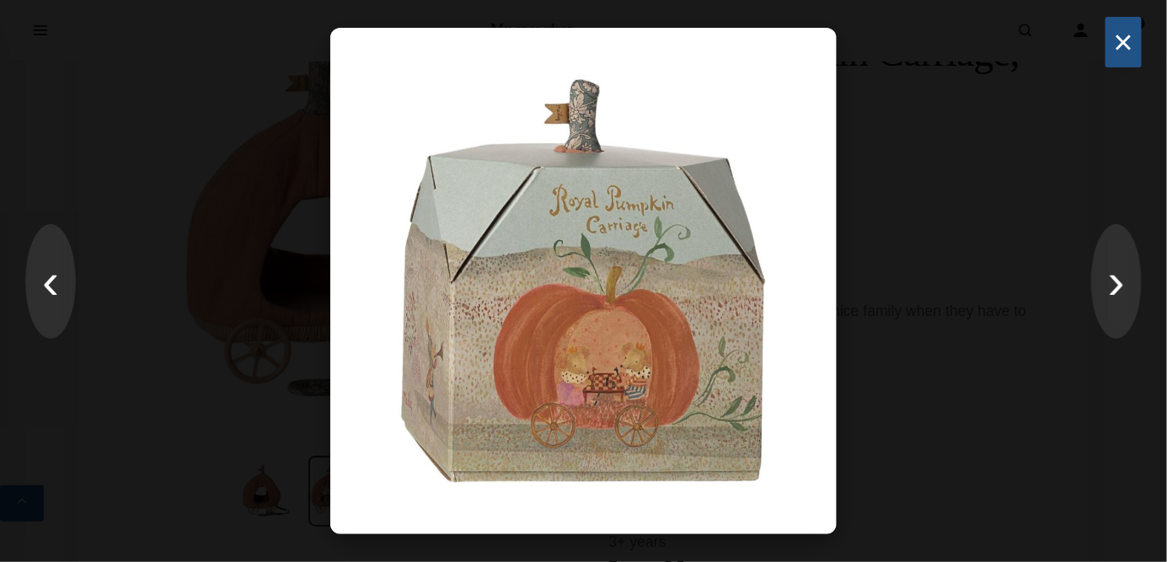
click at [1123, 38] on button "×" at bounding box center [1124, 42] width 36 height 51
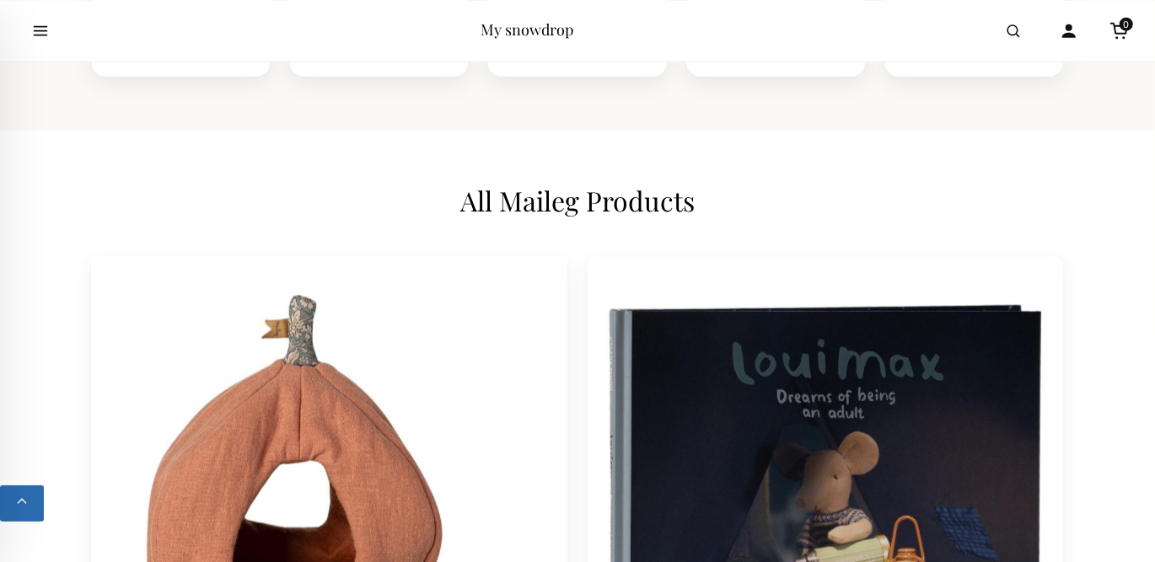
scroll to position [1182, 0]
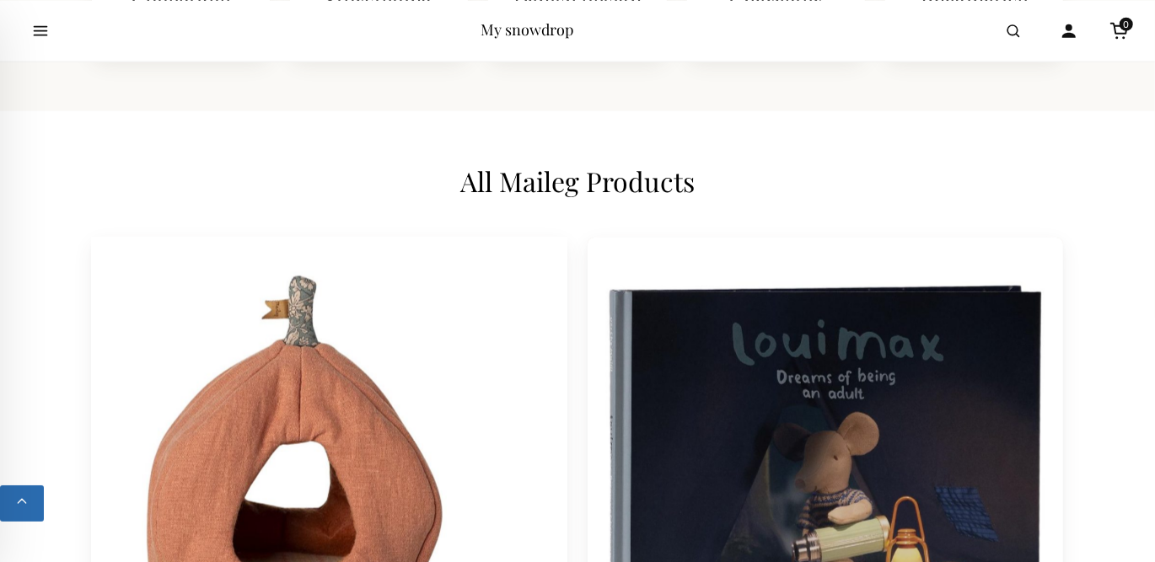
click at [421, 423] on img at bounding box center [329, 475] width 499 height 499
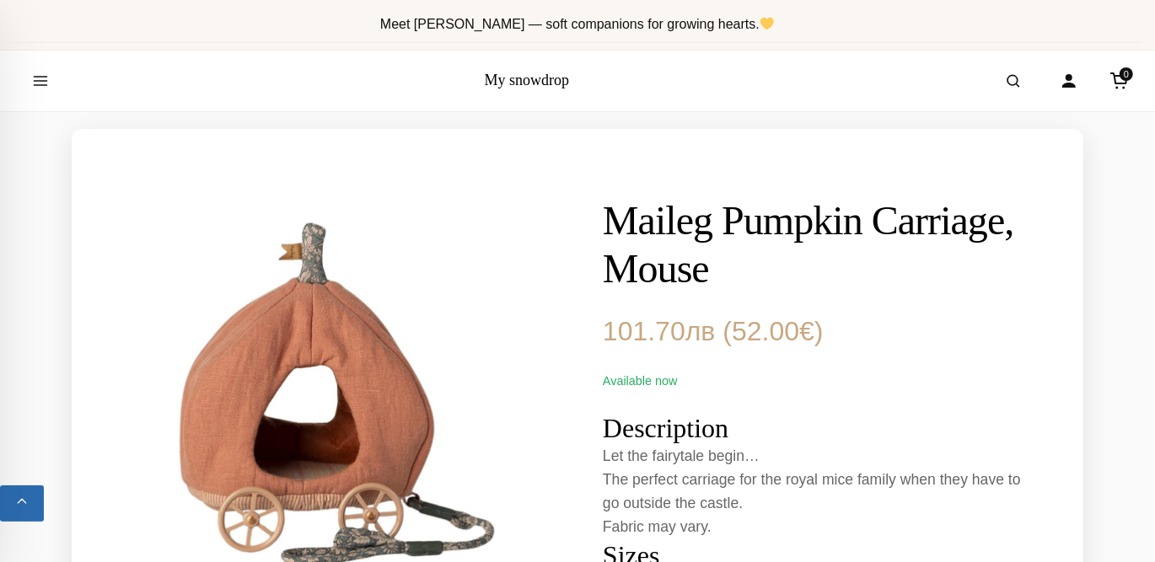
click at [404, 445] on img at bounding box center [337, 395] width 430 height 430
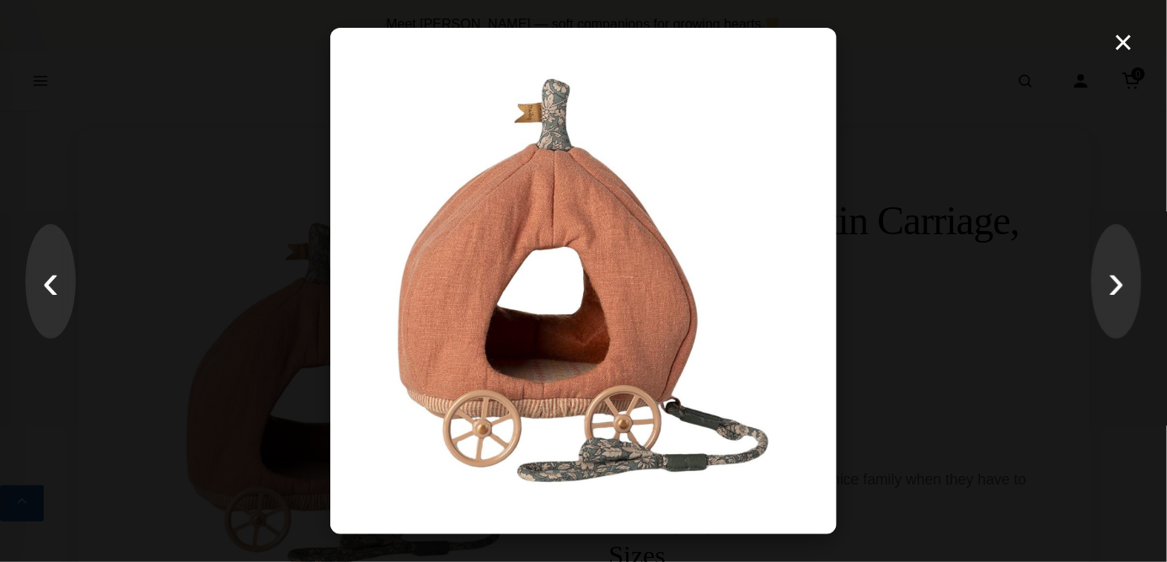
click at [404, 445] on img at bounding box center [583, 281] width 506 height 506
click at [1134, 41] on button "×" at bounding box center [1124, 42] width 36 height 51
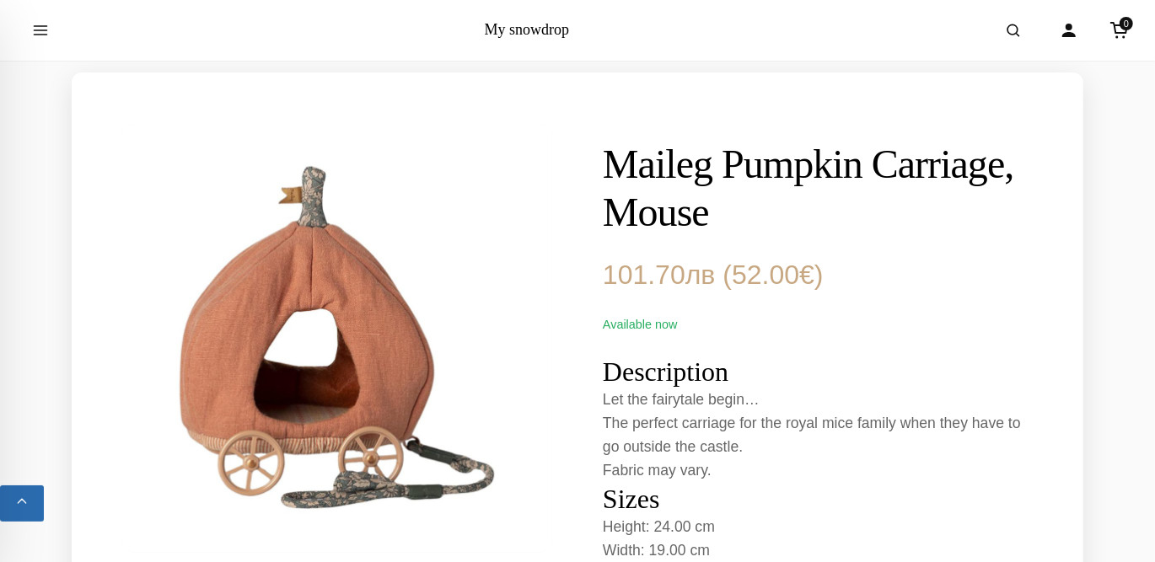
scroll to position [84, 0]
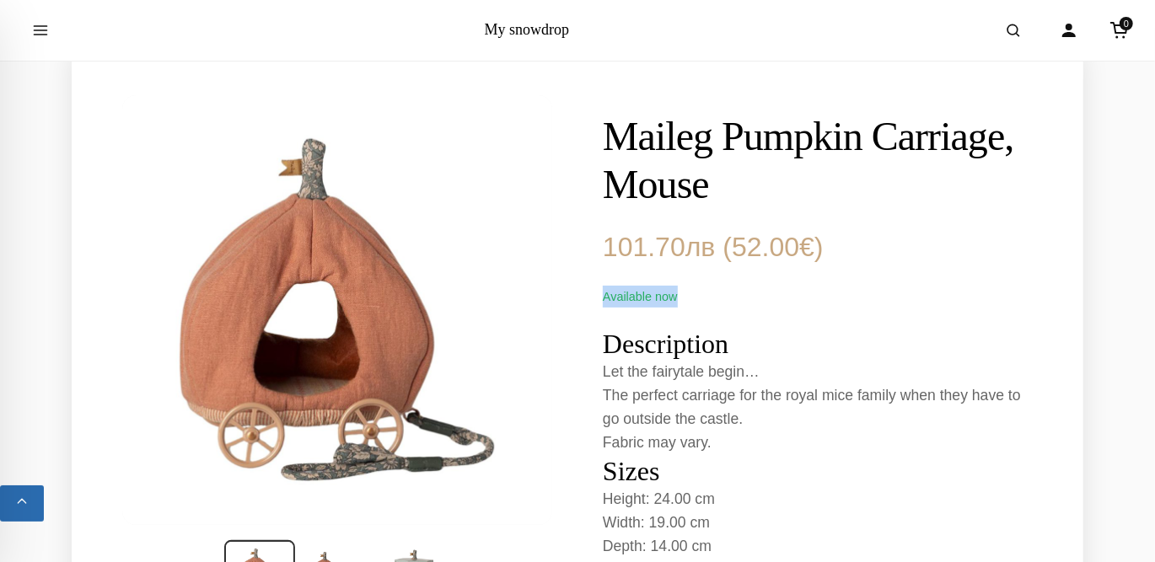
drag, startPoint x: 692, startPoint y: 297, endPoint x: 582, endPoint y: 303, distance: 109.7
drag, startPoint x: 601, startPoint y: 294, endPoint x: 710, endPoint y: 298, distance: 108.8
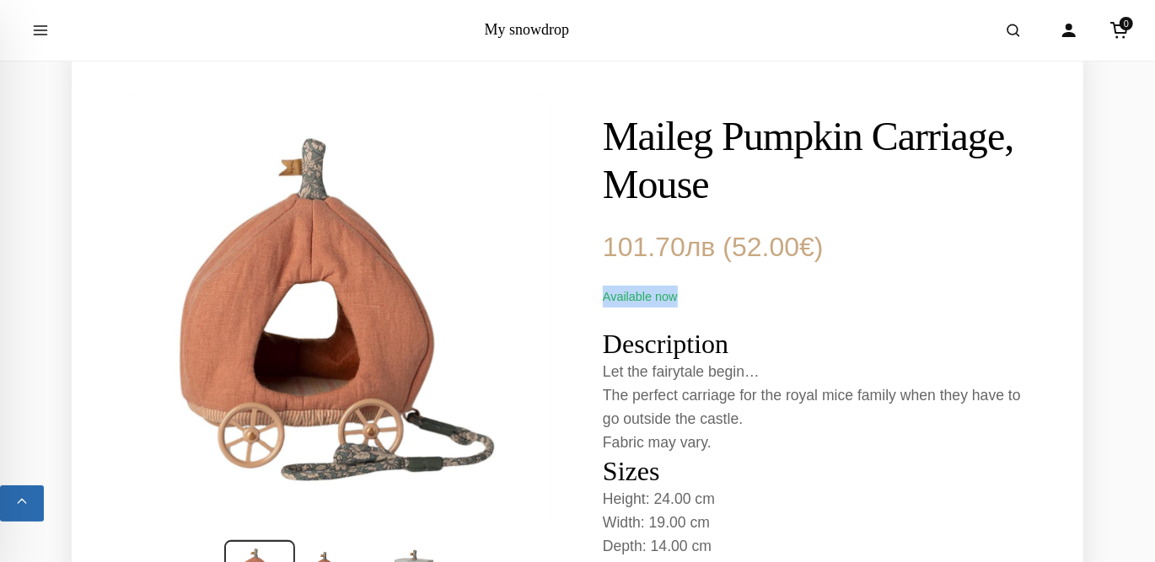
copy span "Available now"
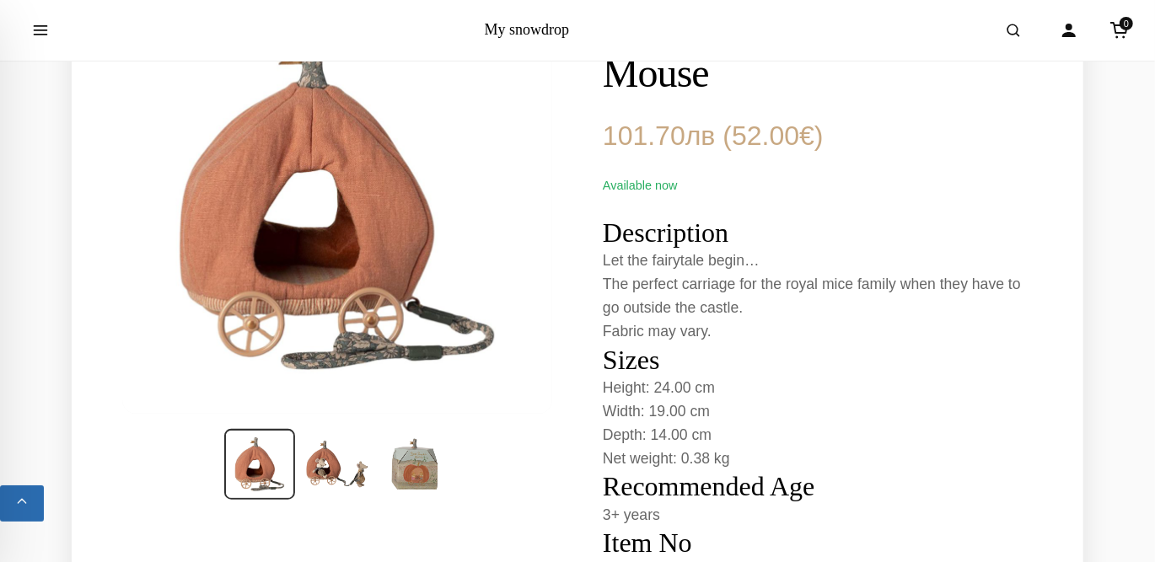
scroll to position [169, 0]
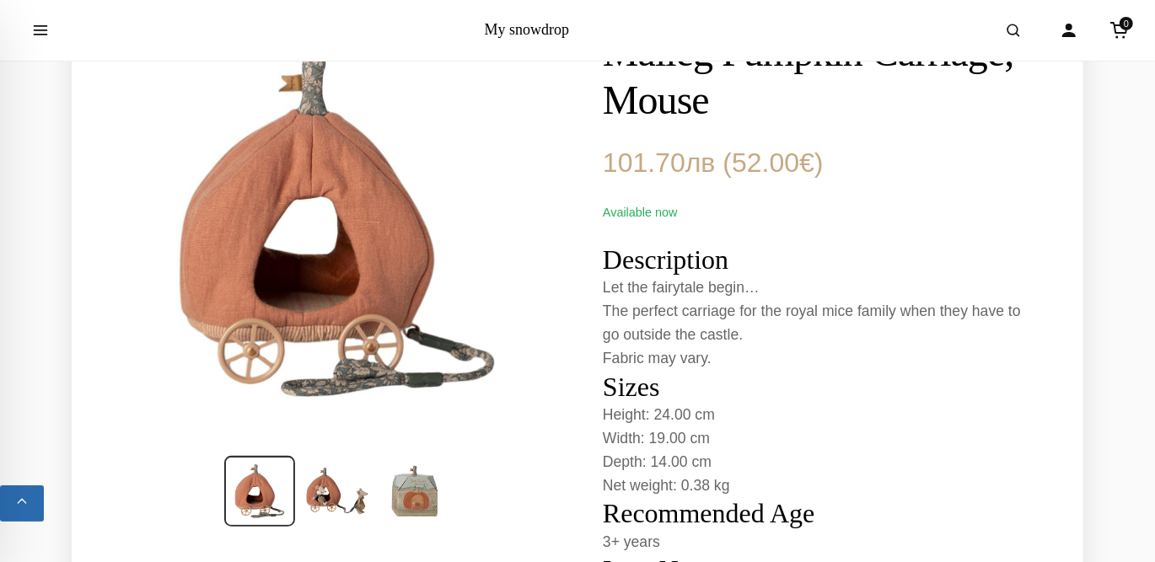
click at [269, 475] on img at bounding box center [259, 491] width 71 height 71
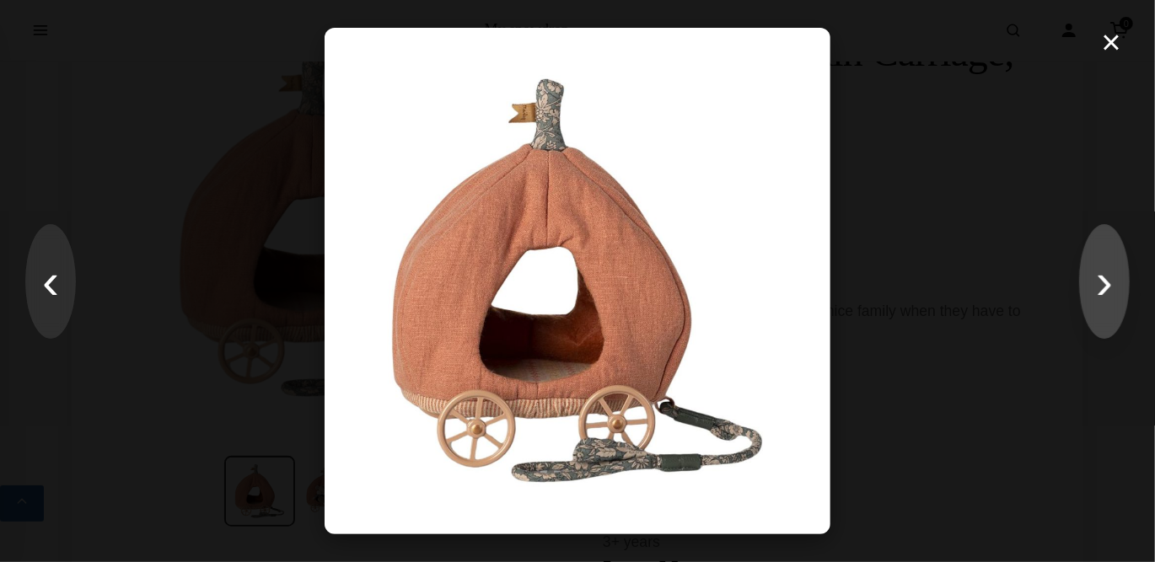
click at [1100, 300] on button "›" at bounding box center [1104, 281] width 51 height 115
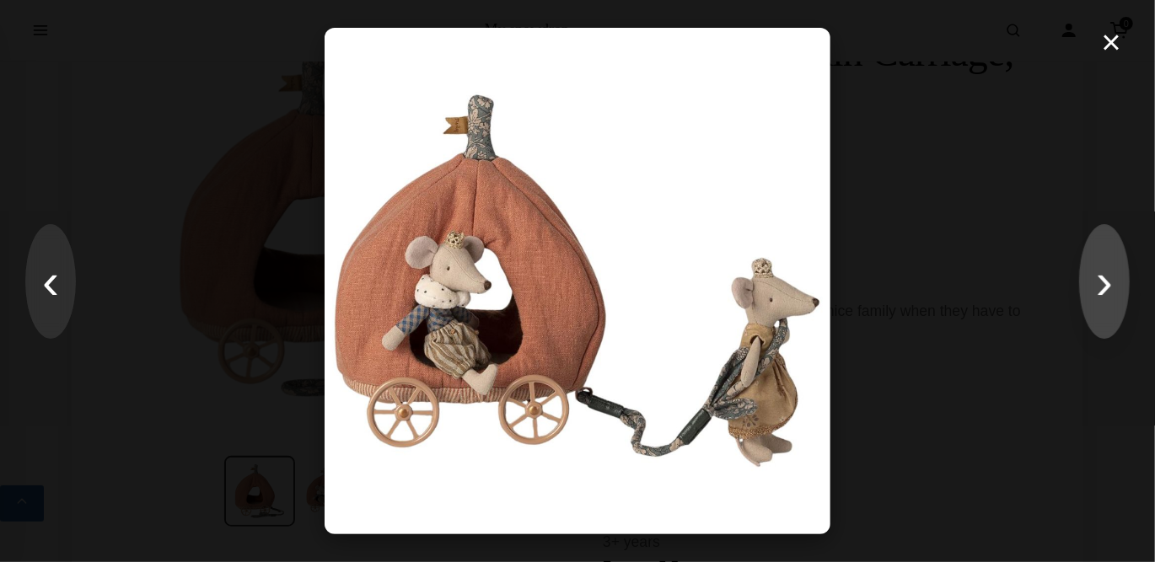
click at [1100, 300] on button "›" at bounding box center [1104, 281] width 51 height 115
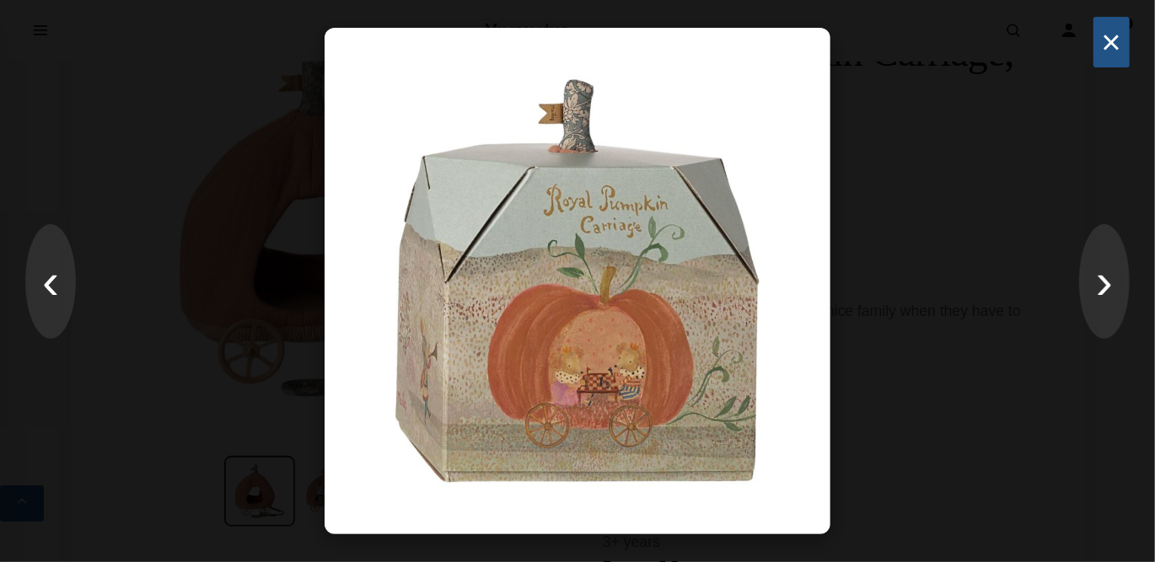
click at [1102, 53] on button "×" at bounding box center [1111, 42] width 36 height 51
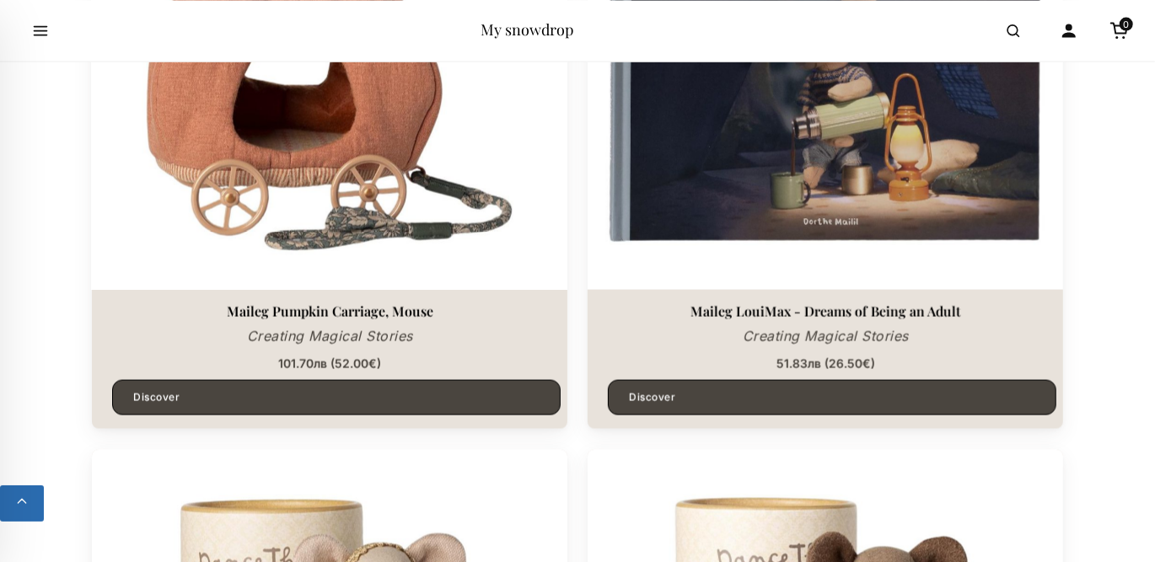
scroll to position [1520, 0]
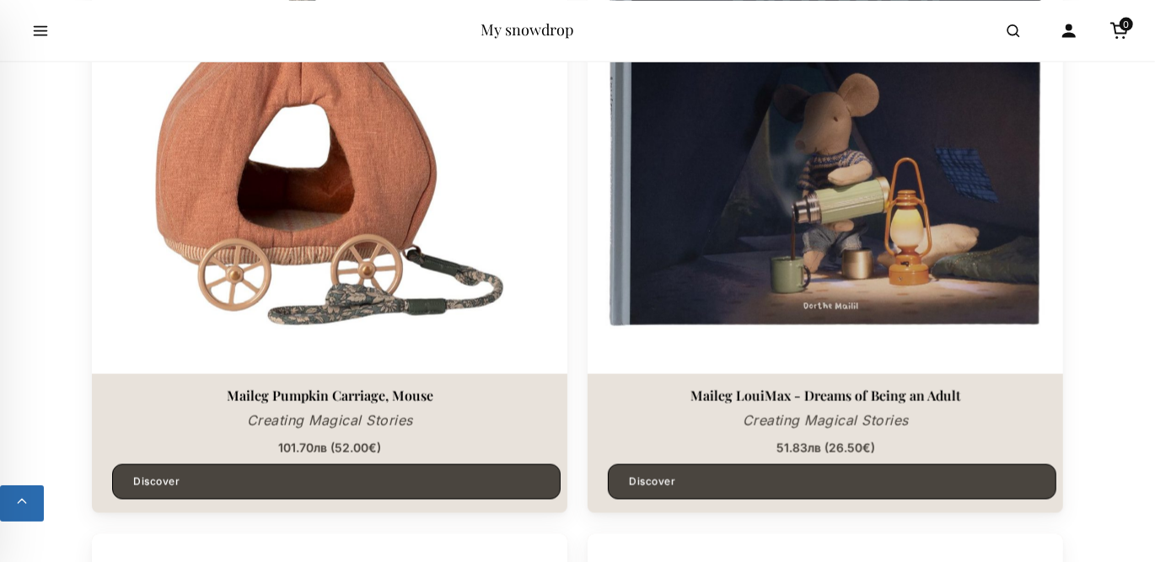
click at [829, 391] on h3 "Maileg LouiMax - Dreams of Being an Adult" at bounding box center [825, 396] width 448 height 16
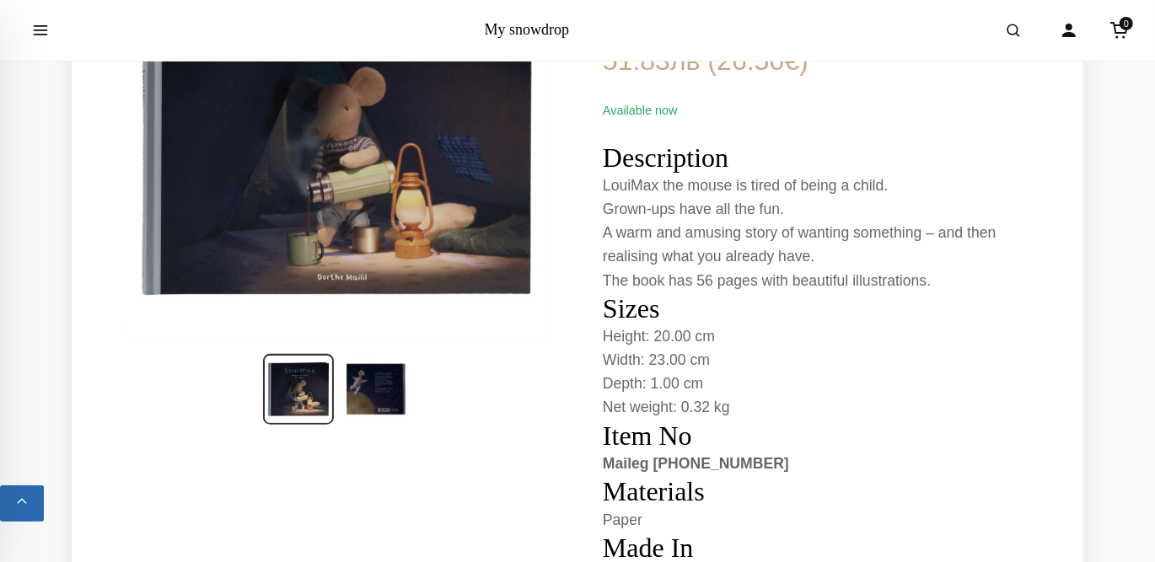
scroll to position [337, 0]
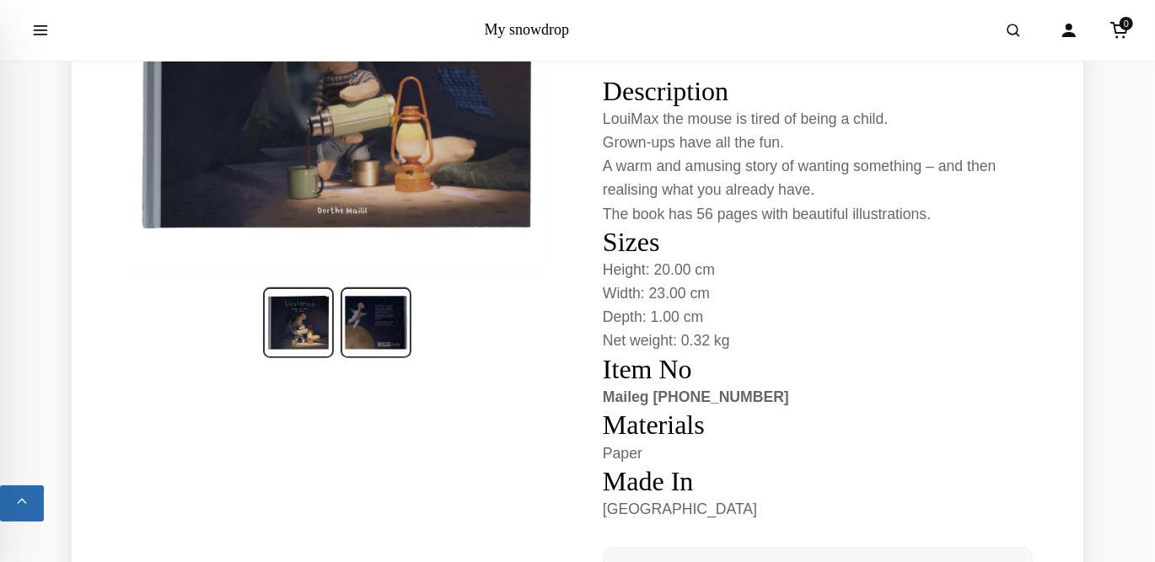
click at [388, 334] on img at bounding box center [375, 322] width 71 height 71
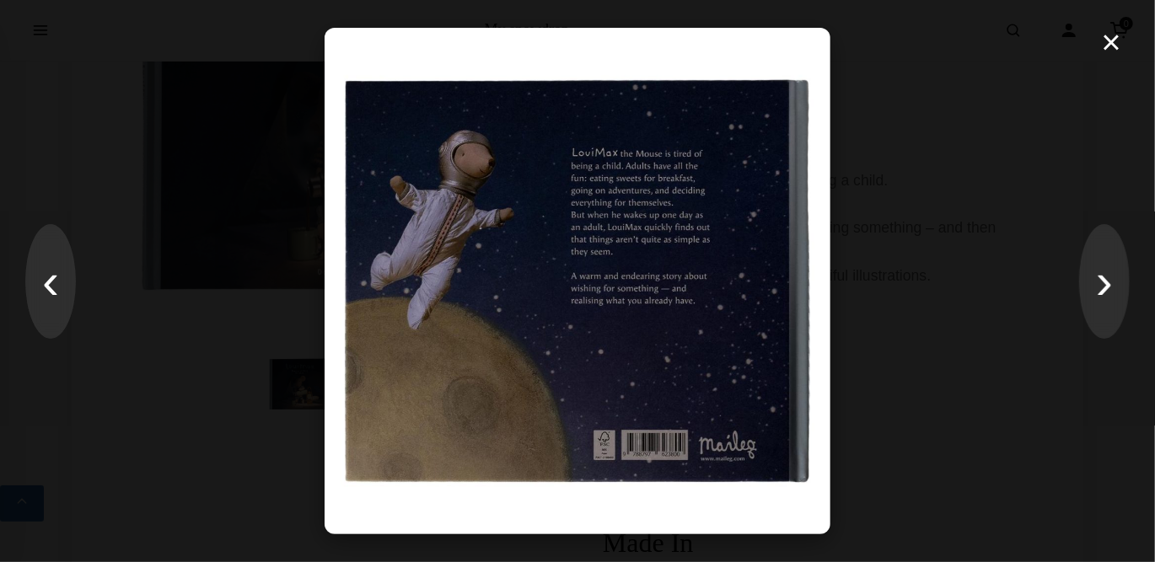
scroll to position [253, 0]
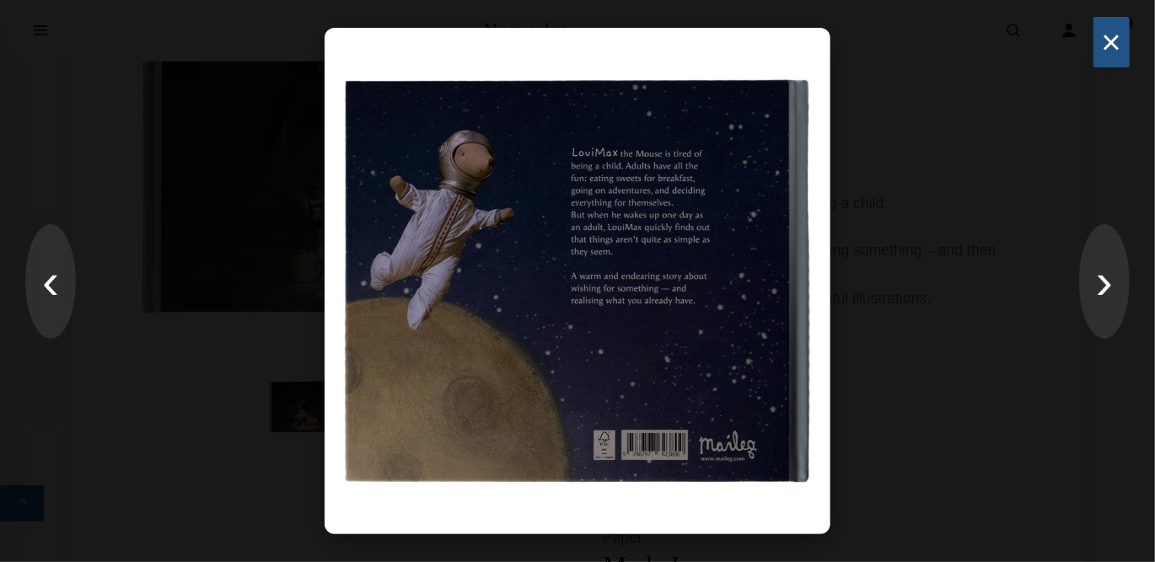
click at [1111, 42] on button "×" at bounding box center [1111, 42] width 36 height 51
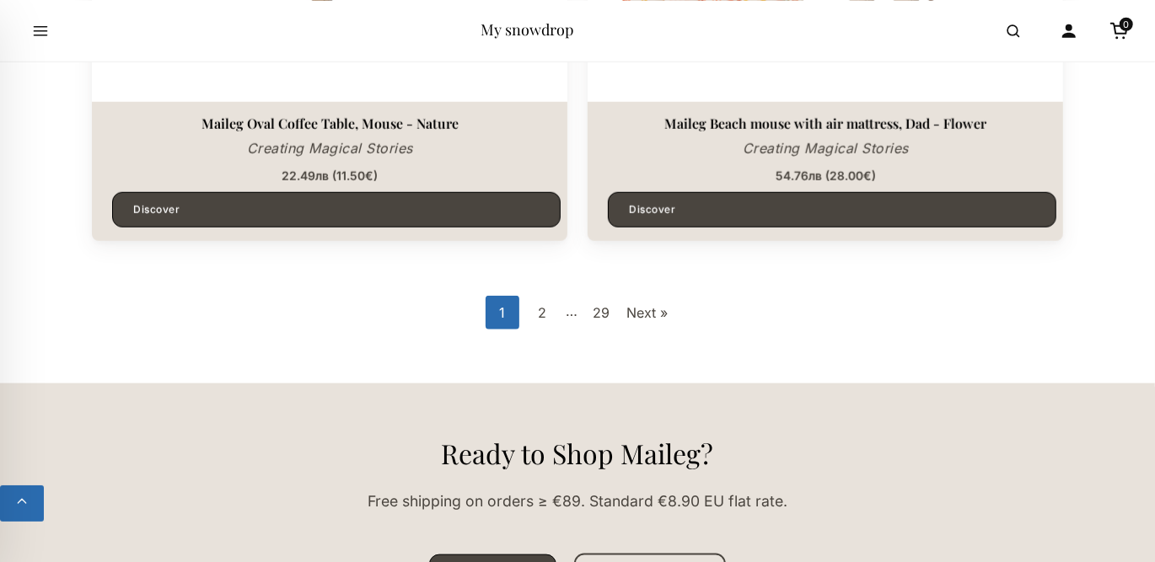
scroll to position [4976, 0]
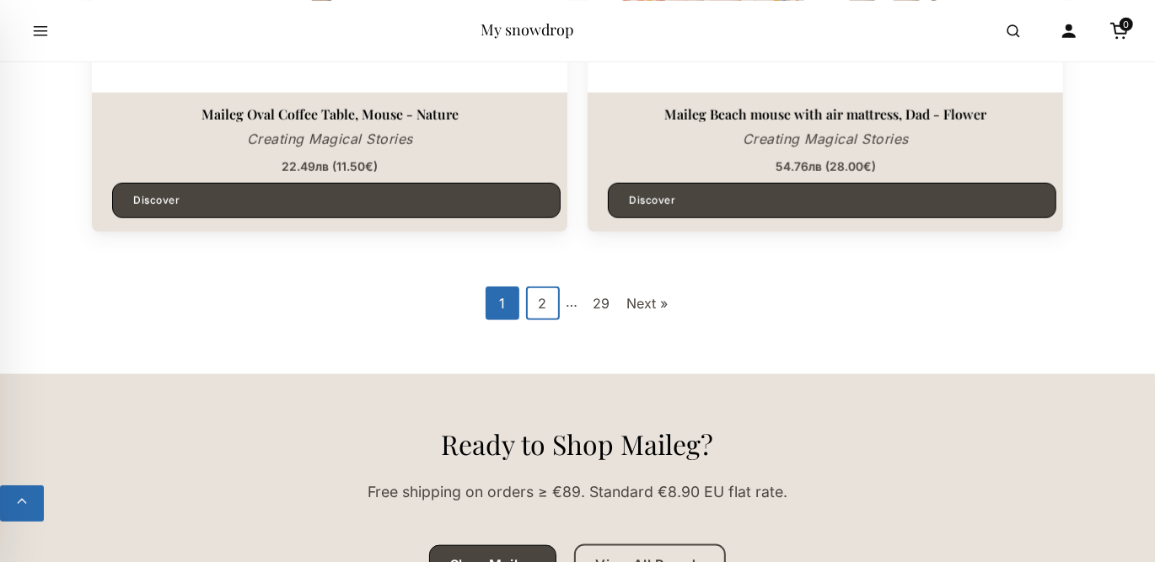
click at [541, 303] on link "2" at bounding box center [543, 304] width 34 height 34
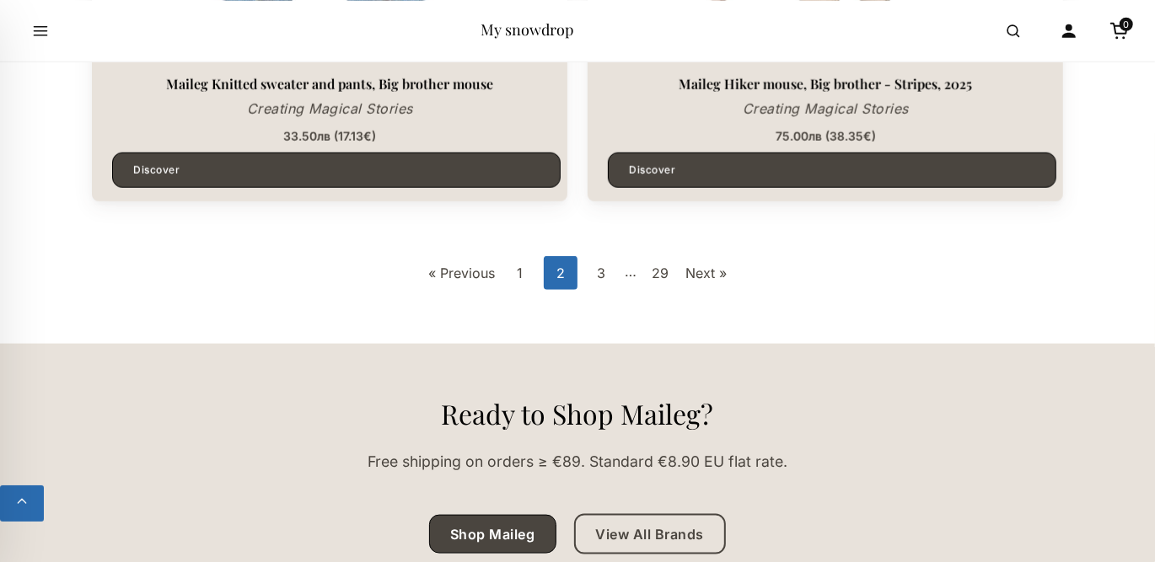
scroll to position [4972, 0]
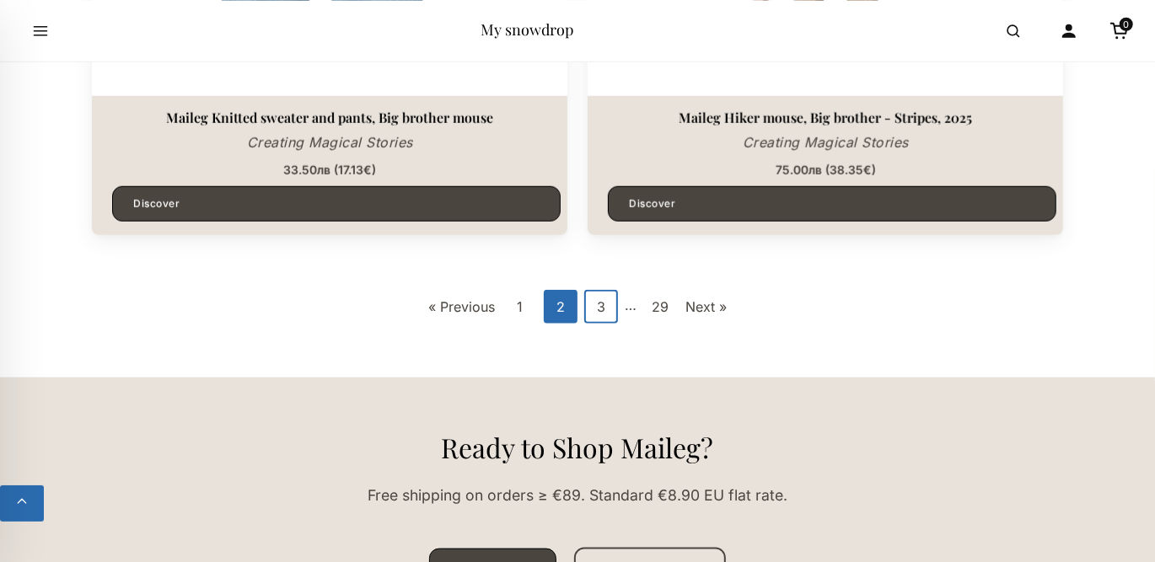
click at [599, 309] on link "3" at bounding box center [601, 307] width 34 height 34
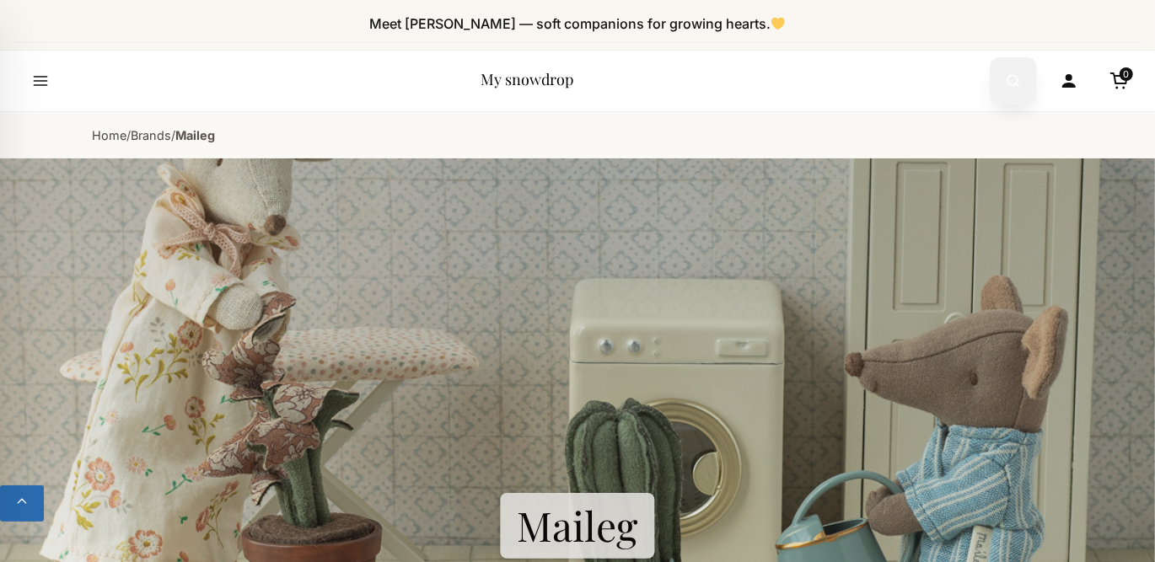
click at [1016, 82] on icon "Open search" at bounding box center [1013, 81] width 17 height 30
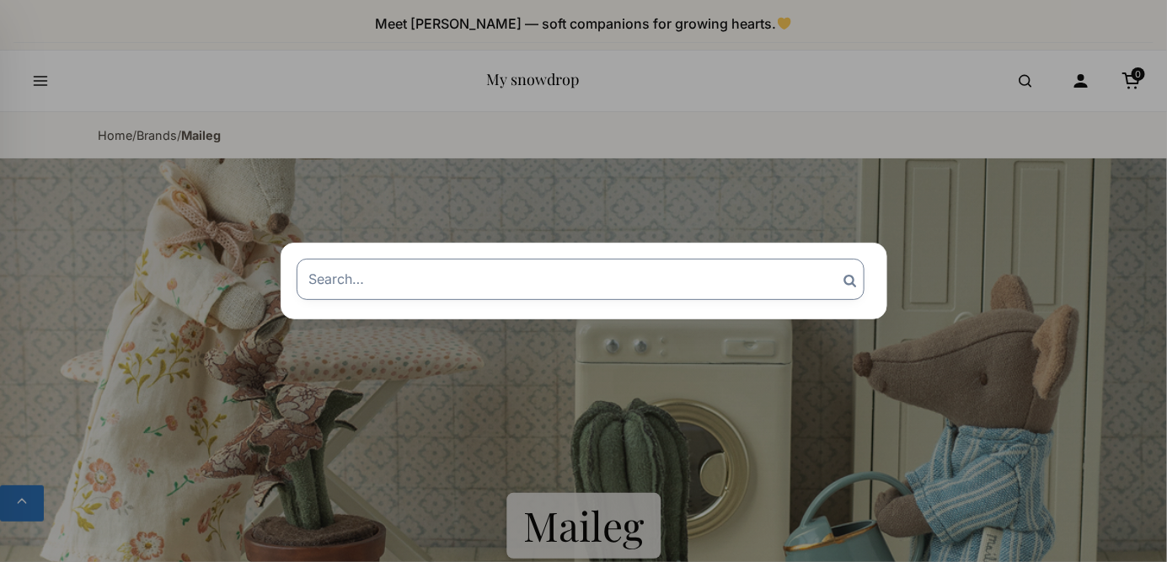
click at [371, 275] on input "Search for:" at bounding box center [581, 279] width 568 height 40
type input "м"
type input "[PERSON_NAME]"
click at [829, 259] on input "Search" at bounding box center [850, 281] width 42 height 44
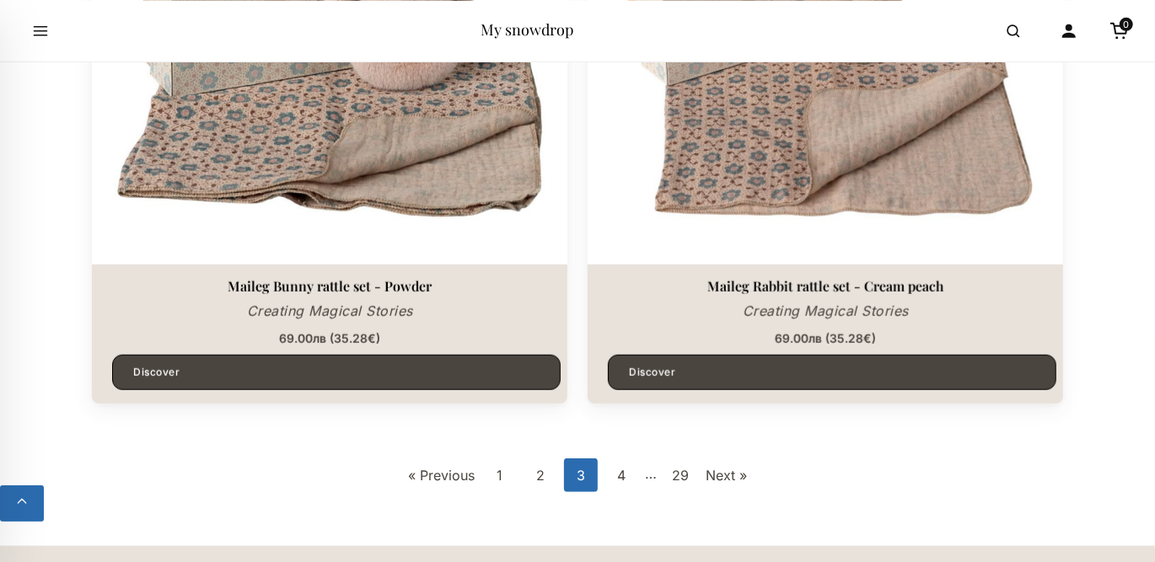
scroll to position [5057, 0]
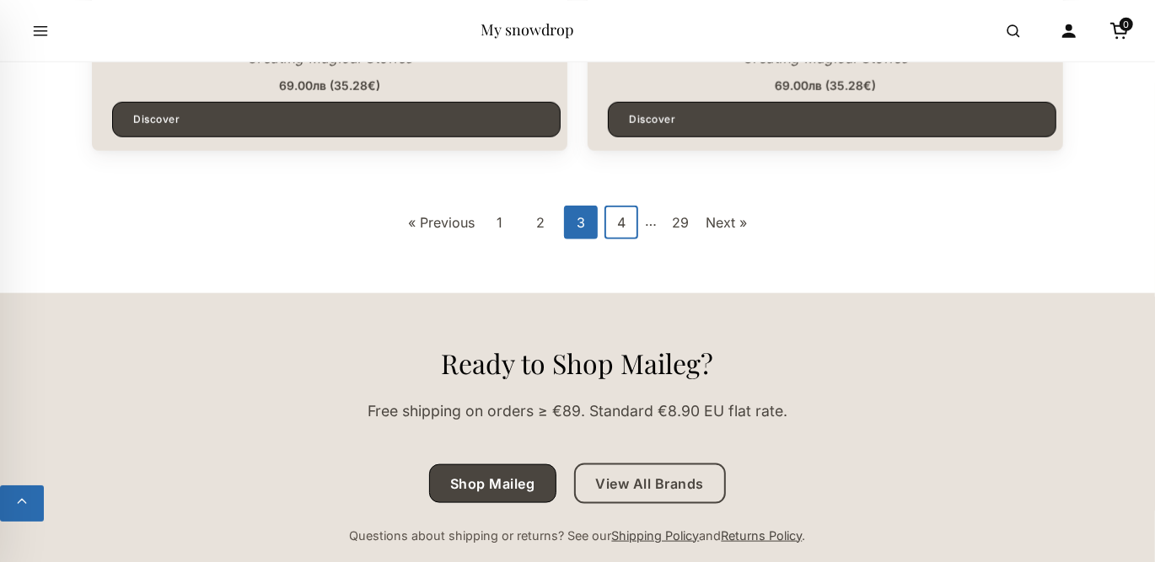
click at [627, 216] on link "4" at bounding box center [621, 223] width 34 height 34
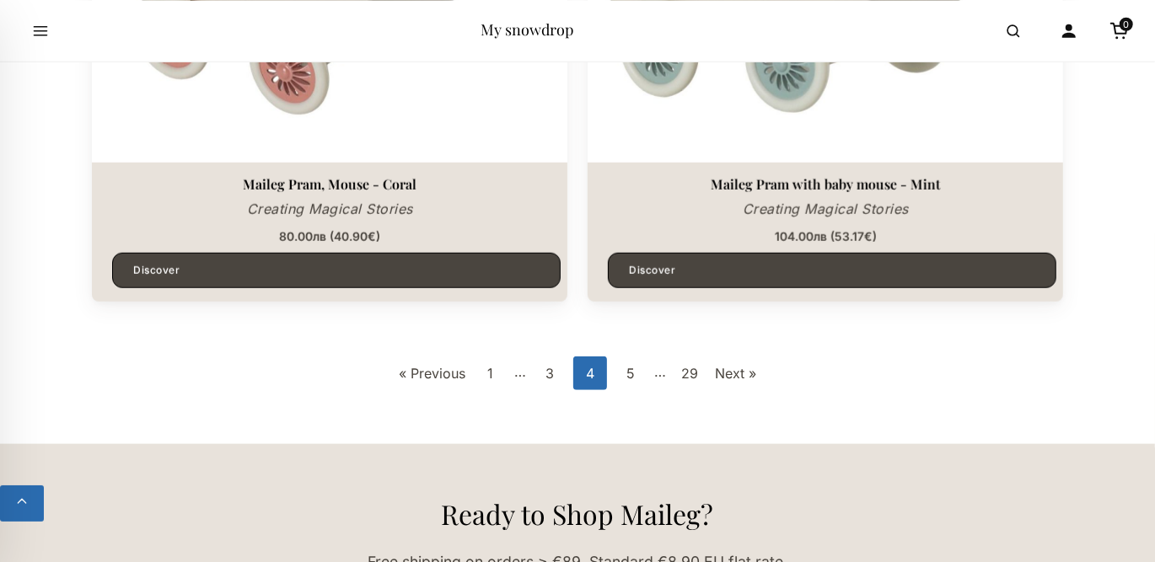
scroll to position [4972, 0]
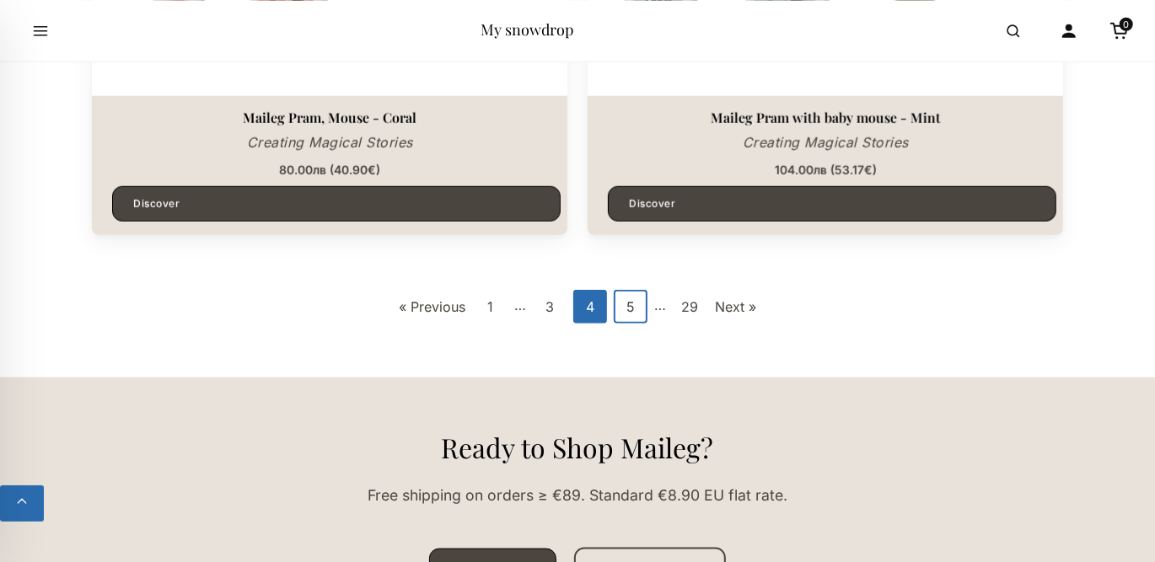
click at [630, 299] on link "5" at bounding box center [631, 307] width 34 height 34
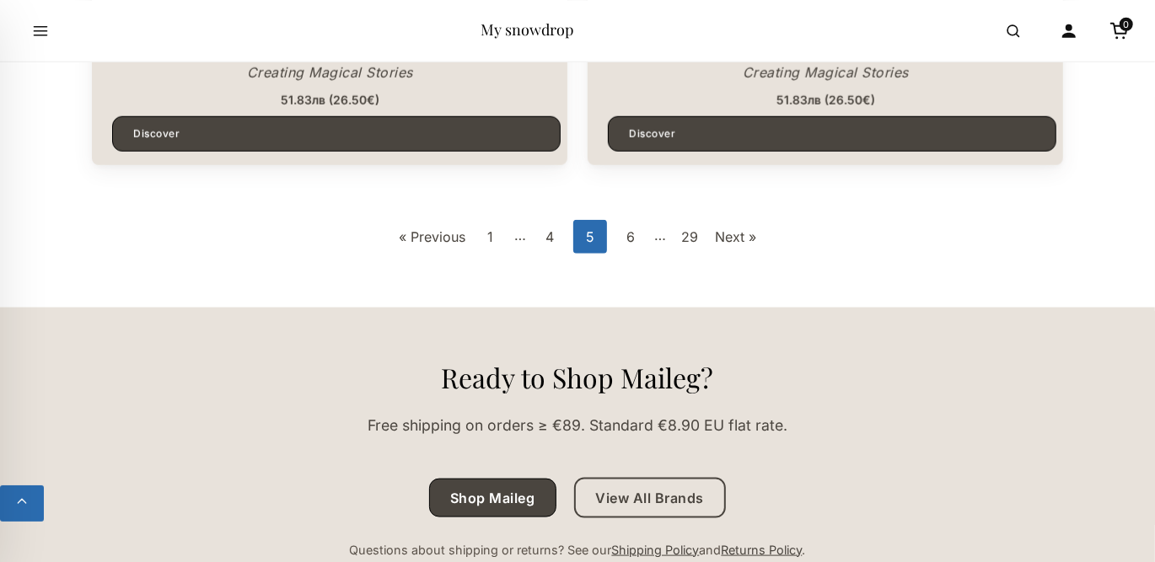
scroll to position [5057, 0]
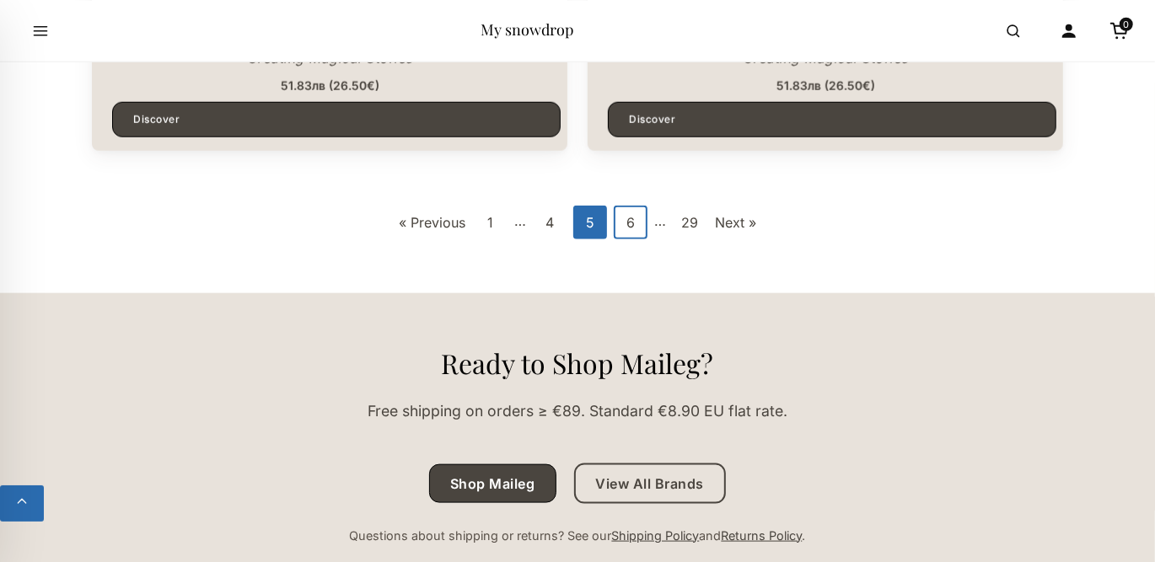
click at [630, 223] on link "6" at bounding box center [631, 223] width 34 height 34
